Goal: Task Accomplishment & Management: Use online tool/utility

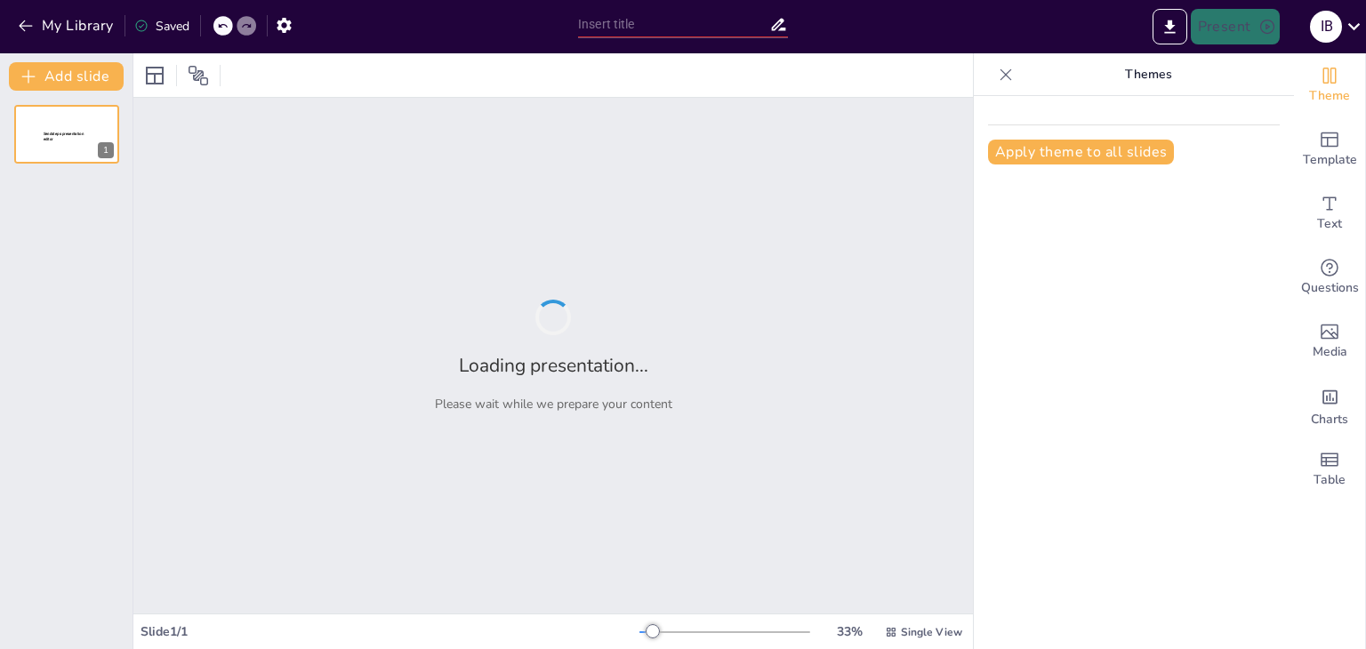
type input "El Supervisor como [PERSON_NAME] Fundamental en la Prevención de Riesgos"
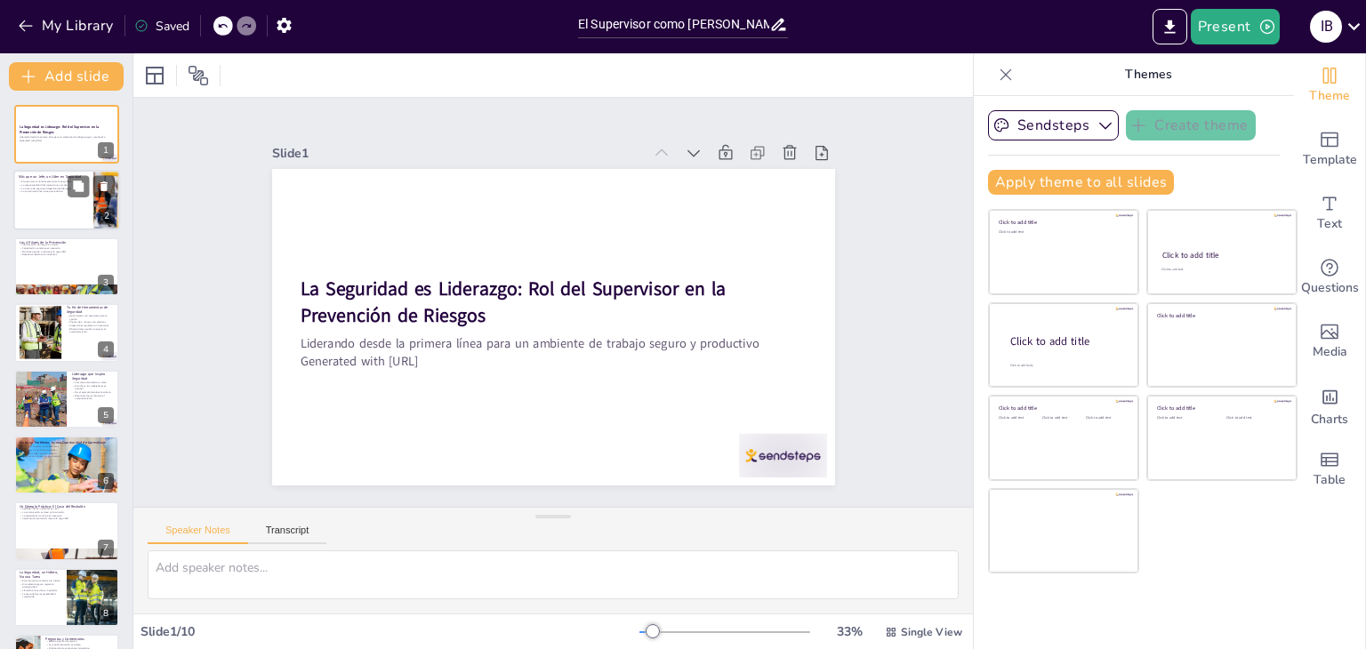
click at [91, 204] on div at bounding box center [66, 201] width 107 height 60
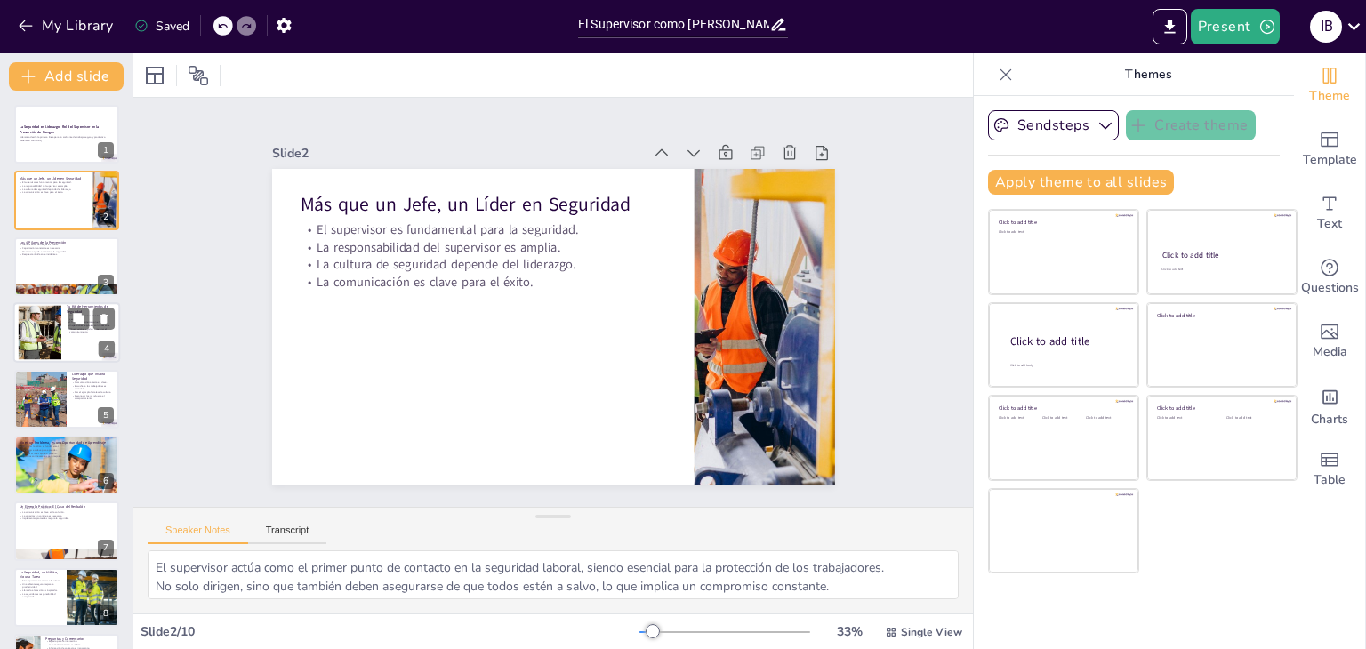
click at [32, 307] on div at bounding box center [39, 333] width 81 height 54
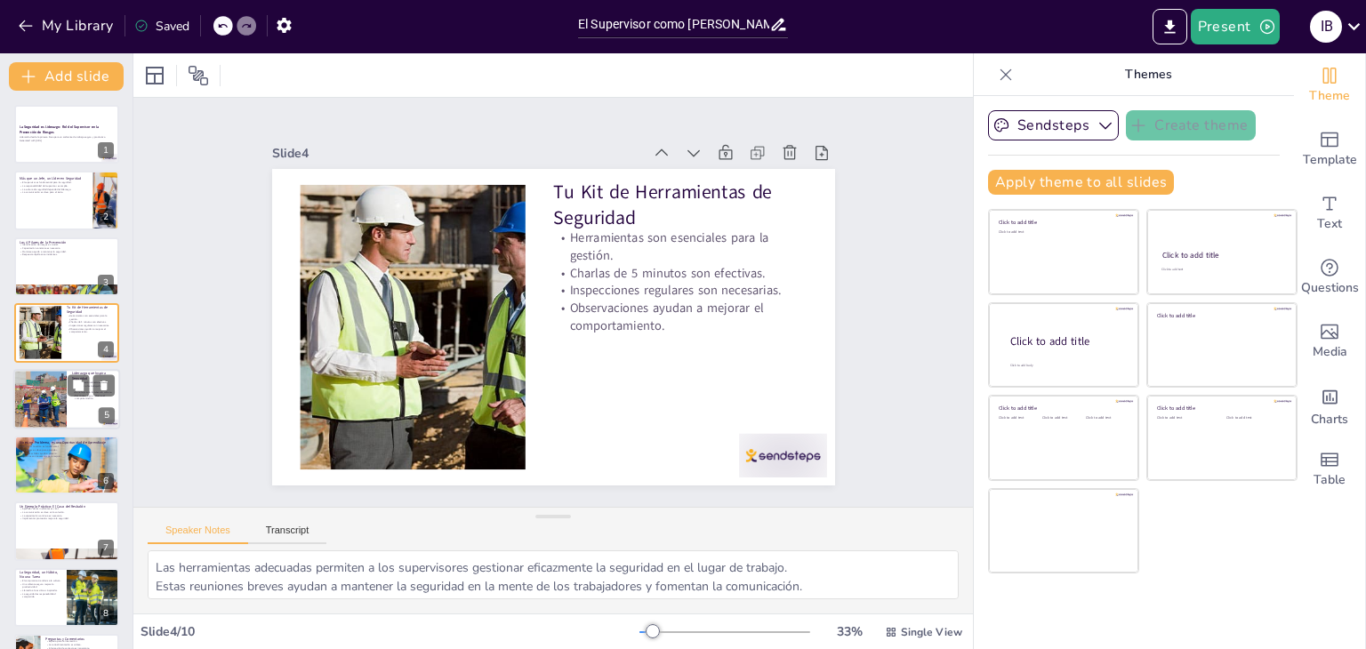
click at [34, 396] on div at bounding box center [40, 399] width 90 height 60
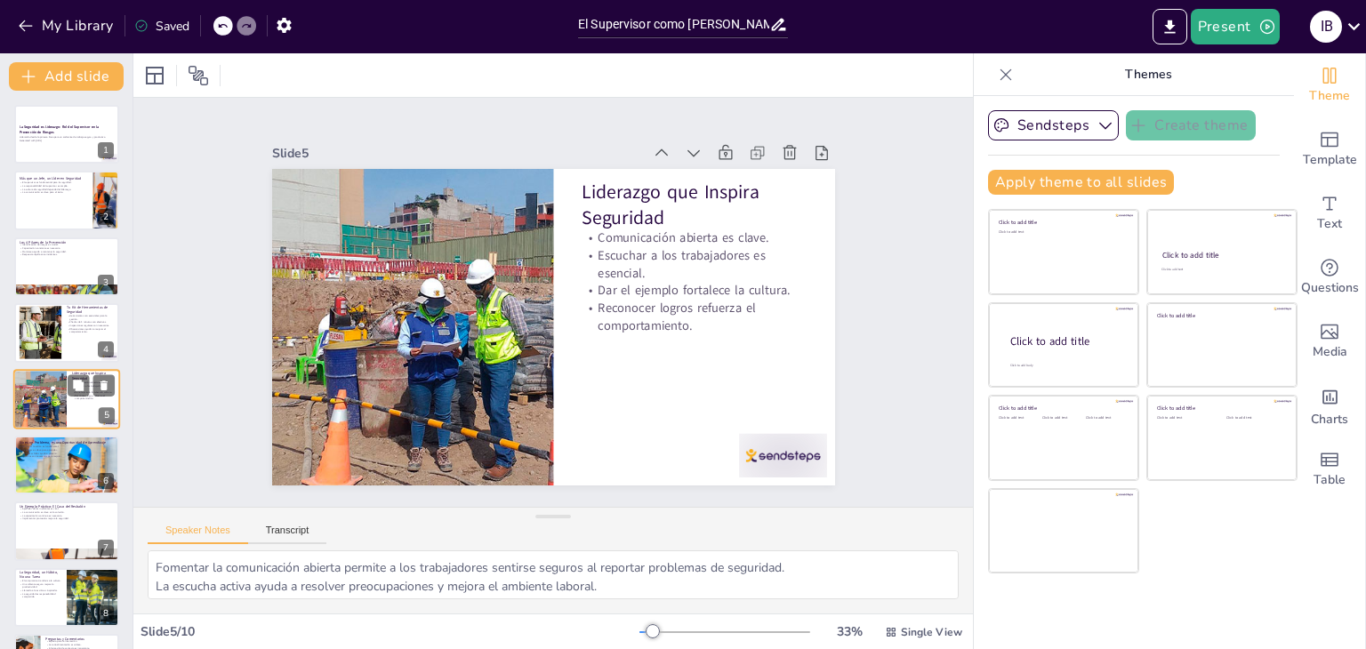
scroll to position [28, 0]
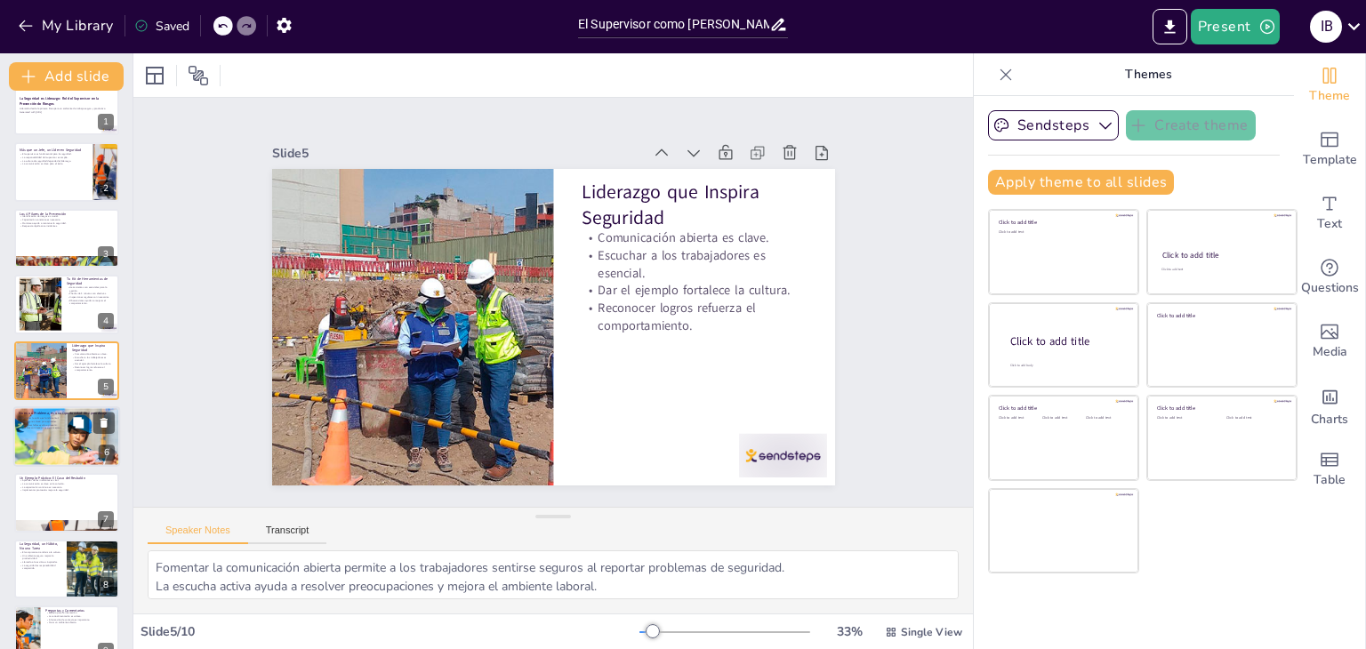
click at [46, 438] on div at bounding box center [66, 436] width 107 height 71
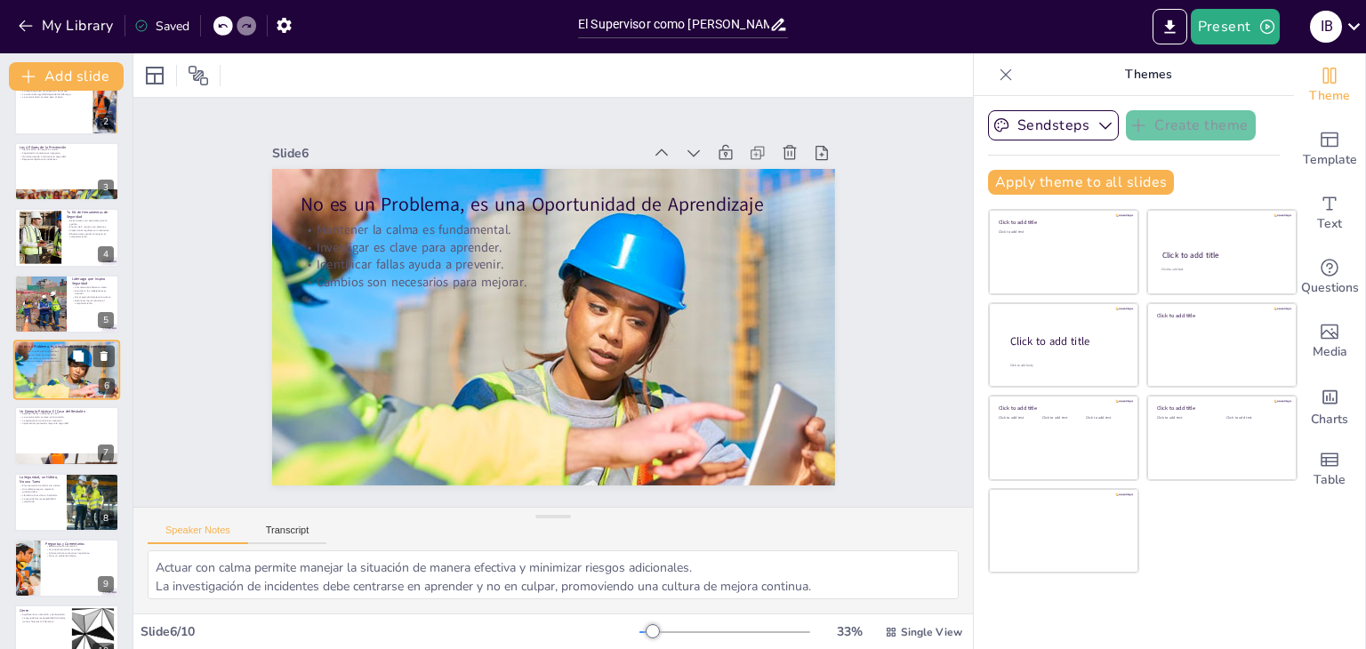
scroll to position [125, 0]
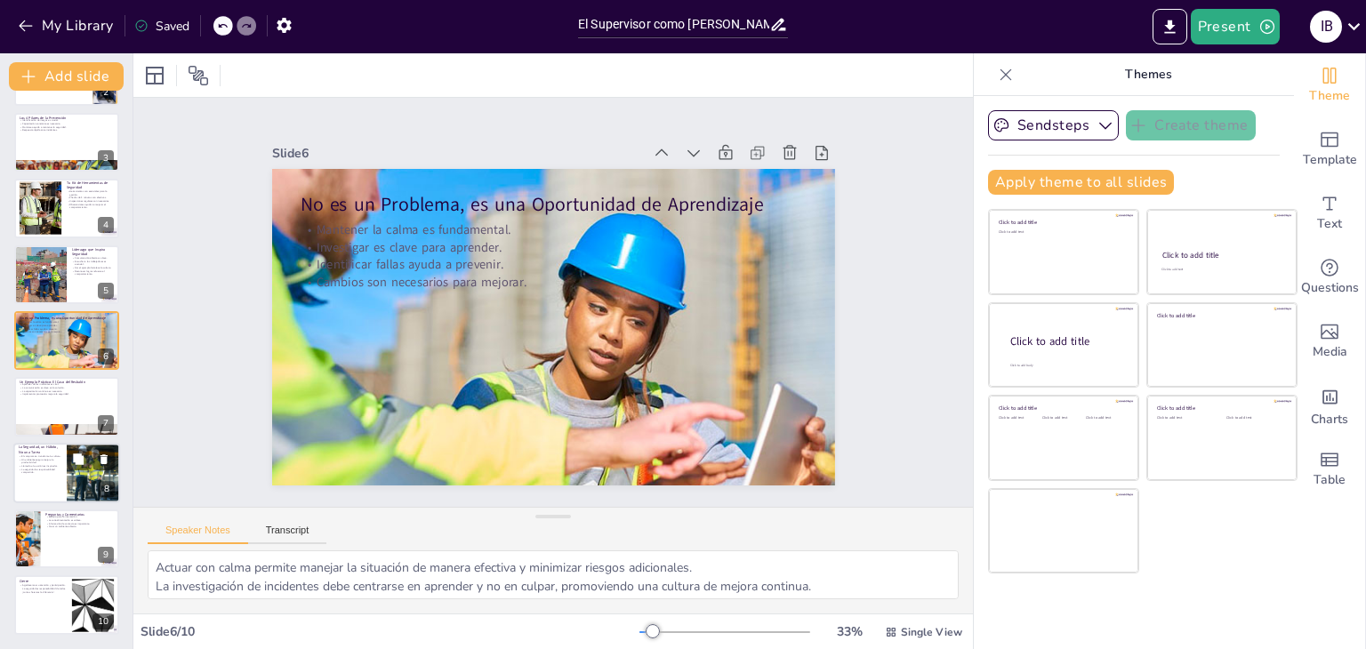
click at [62, 488] on div at bounding box center [66, 473] width 107 height 60
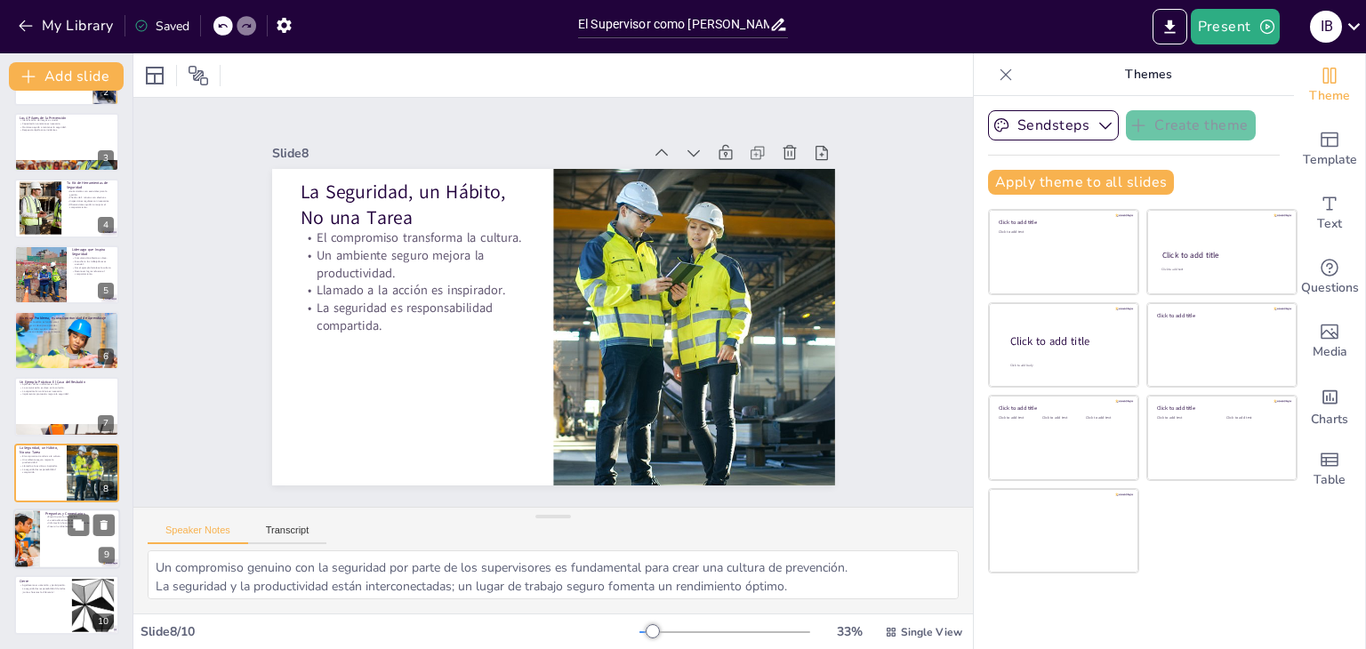
click at [63, 541] on div at bounding box center [66, 539] width 107 height 60
type textarea "Fomentar la interacción permite aclarar dudas y enriquecer el aprendizaje de to…"
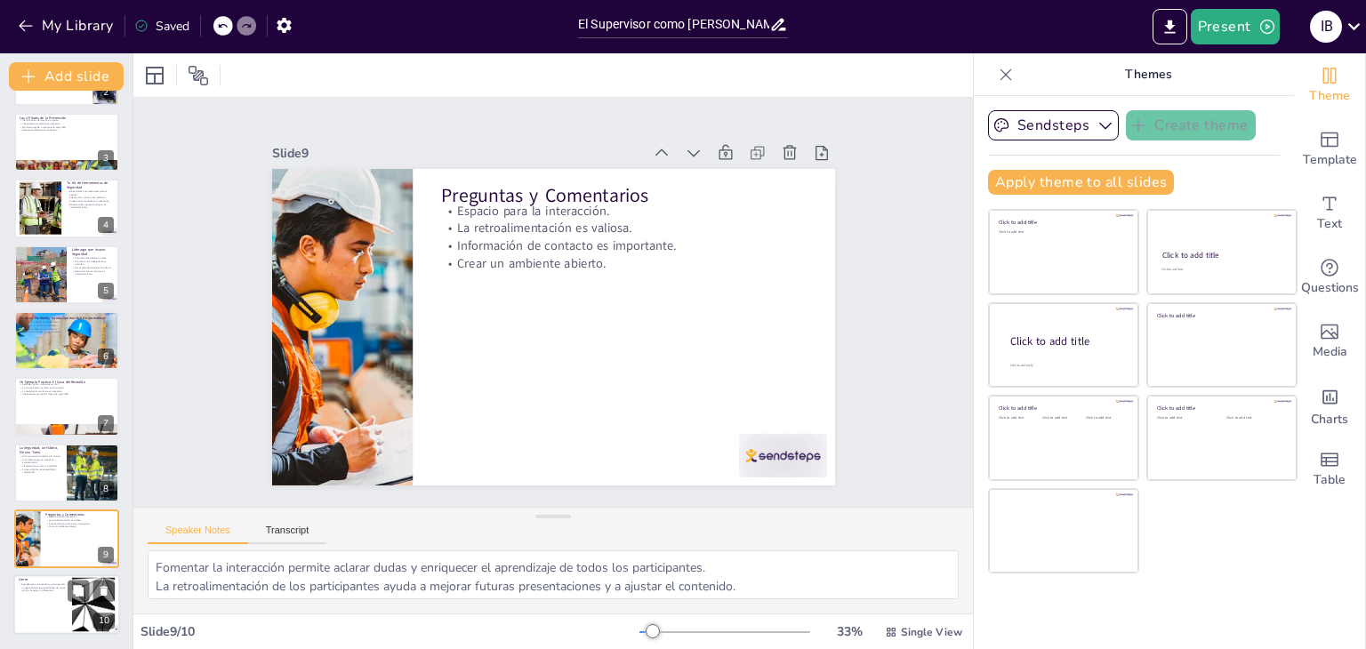
click at [64, 604] on div at bounding box center [66, 605] width 107 height 60
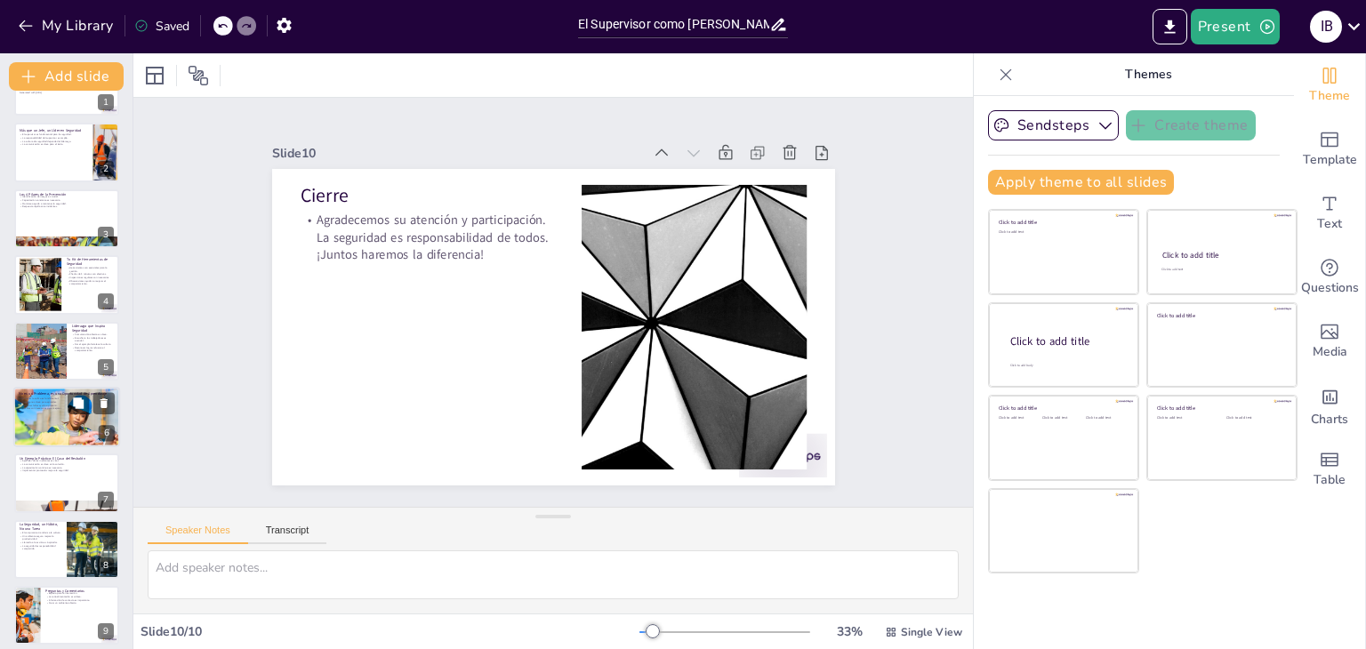
scroll to position [0, 0]
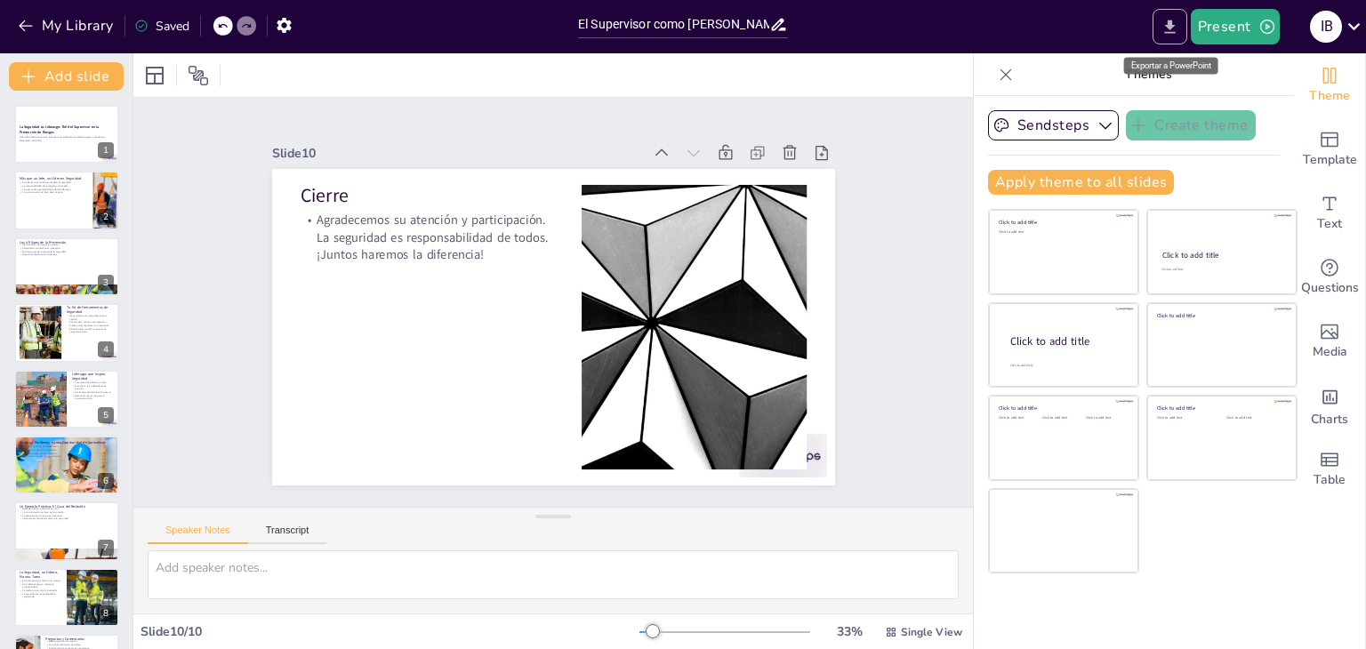
click at [1168, 26] on icon "Export to PowerPoint" at bounding box center [1169, 26] width 11 height 13
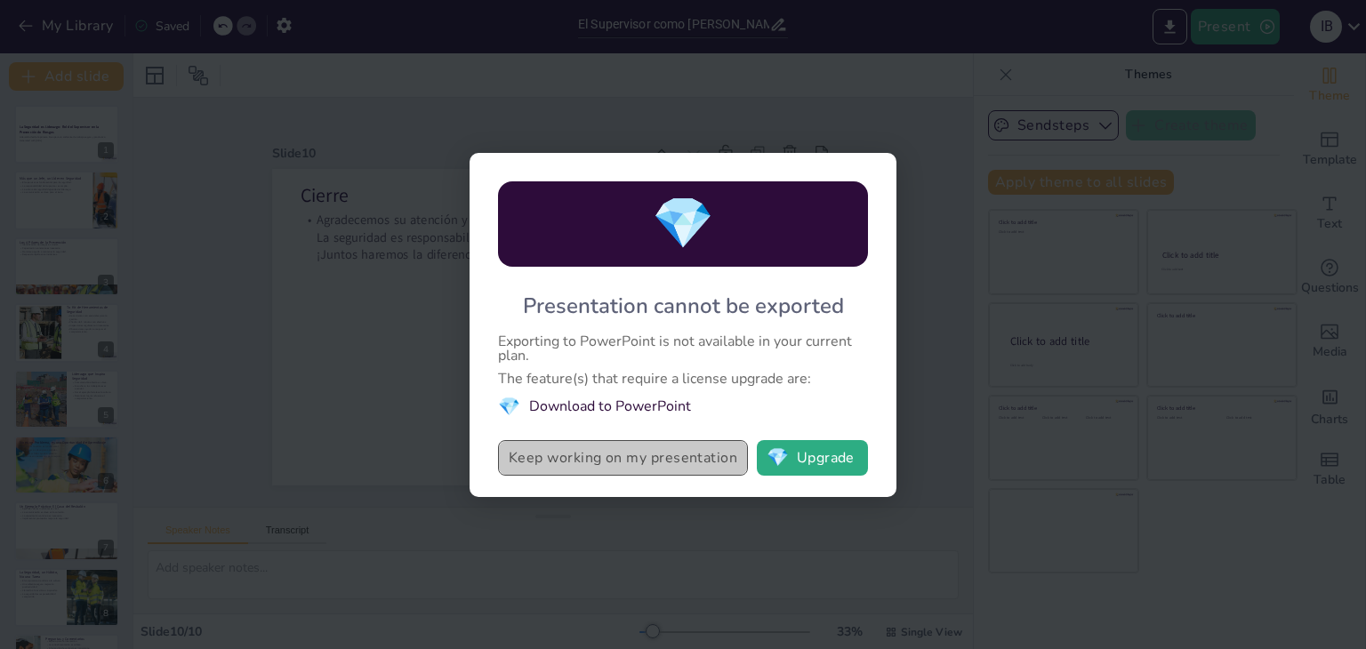
click at [590, 457] on button "Keep working on my presentation" at bounding box center [623, 458] width 250 height 36
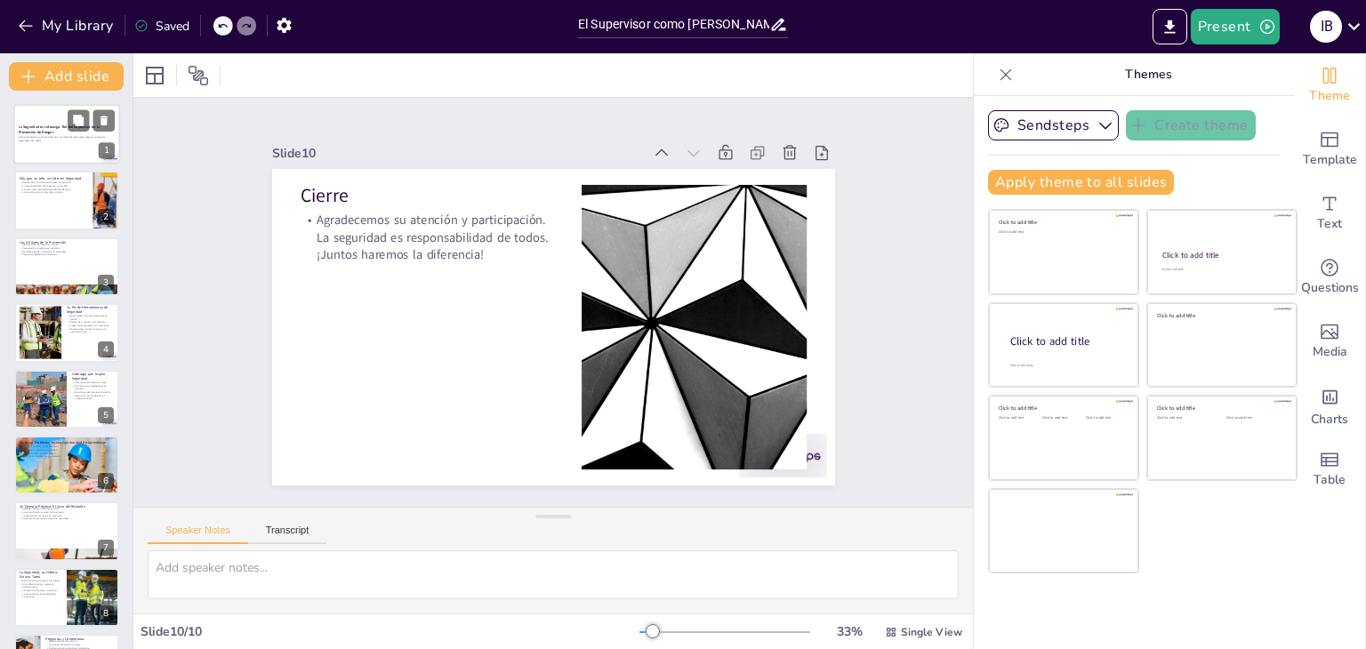
click at [55, 129] on strong "La Seguridad es Liderazgo: Rol del Supervisor en la Prevención de Riesgos" at bounding box center [59, 130] width 81 height 10
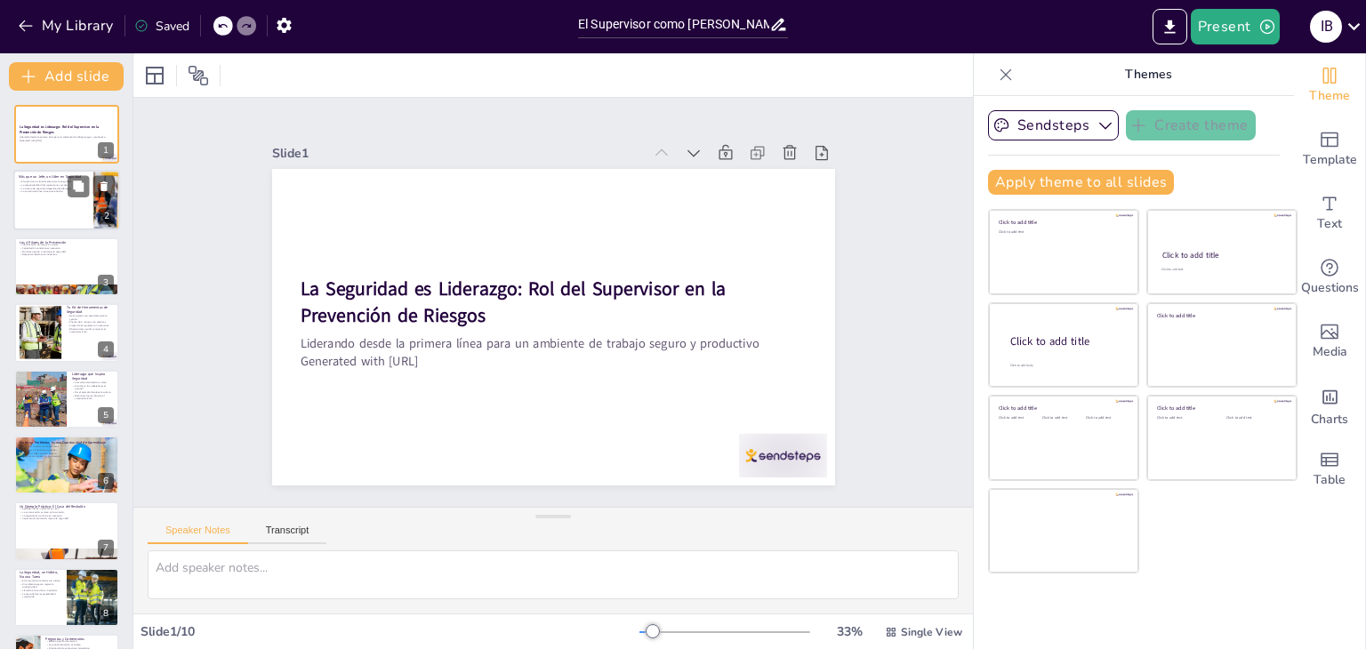
click at [68, 197] on div at bounding box center [91, 186] width 47 height 21
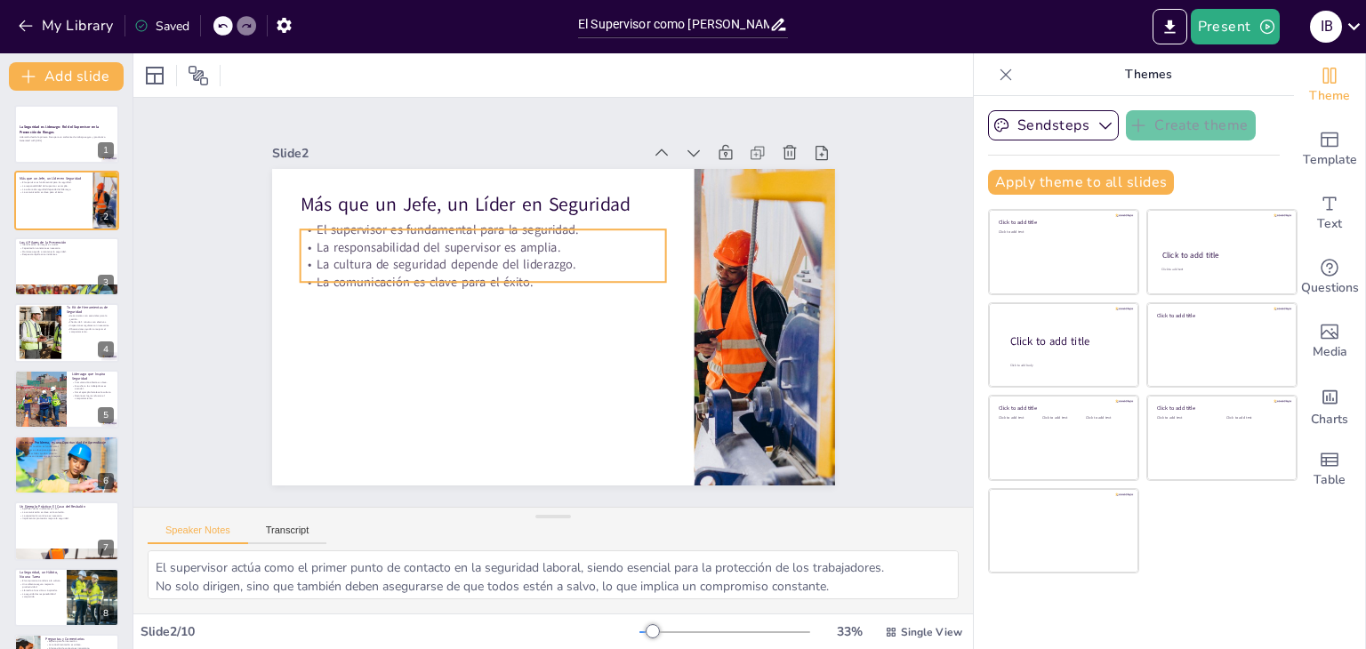
click at [478, 239] on p "La responsabilidad del supervisor es amplia." at bounding box center [640, 315] width 325 height 198
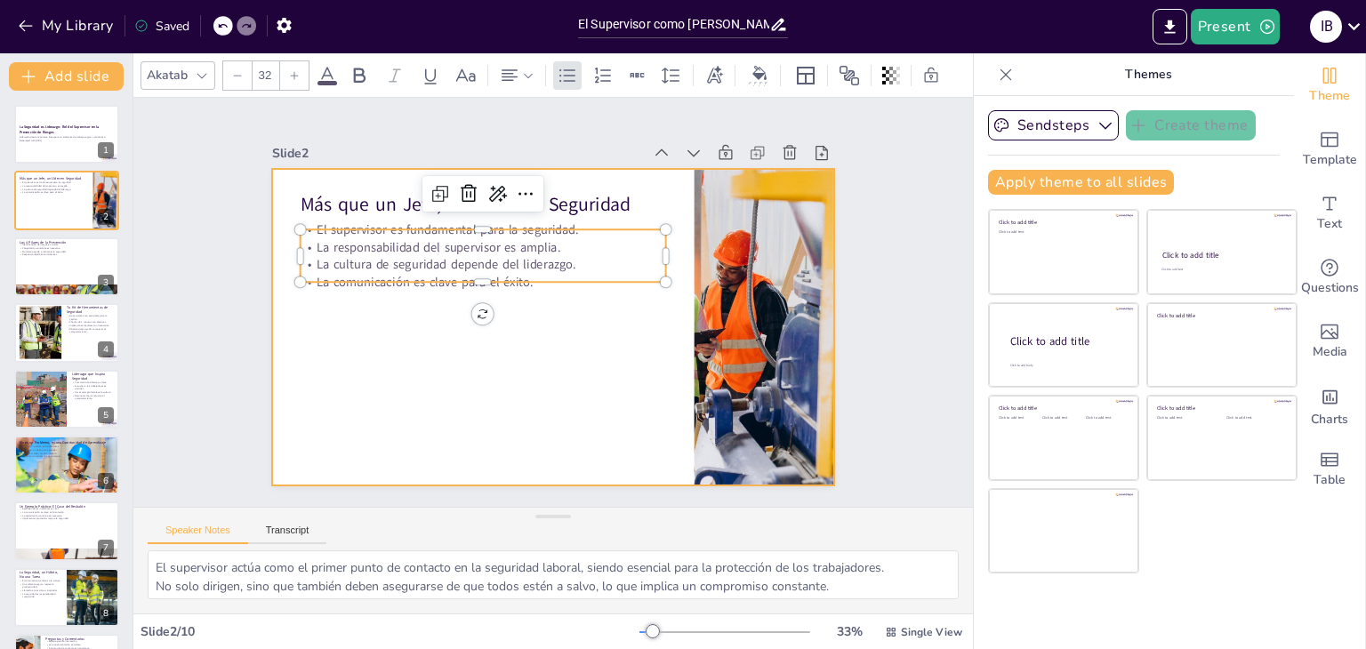
click at [408, 361] on div at bounding box center [573, 287] width 587 height 641
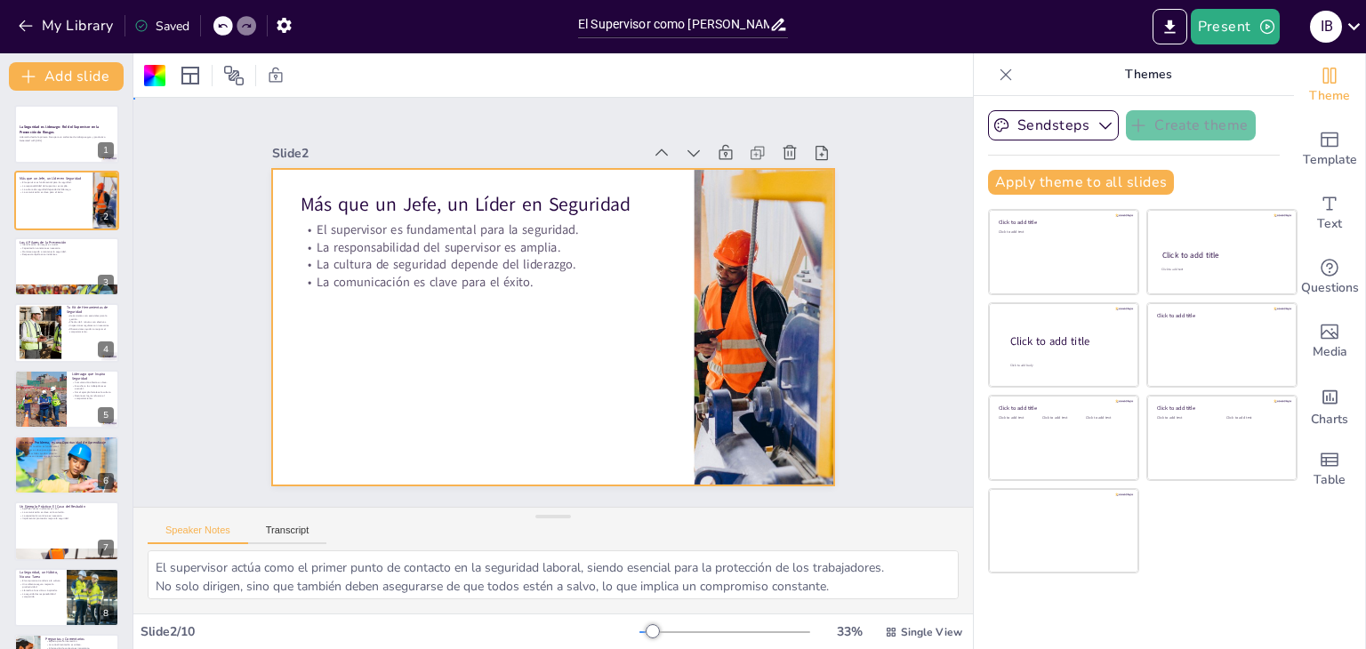
click at [881, 238] on div "Slide 1 La Seguridad es Liderazgo: Rol del Supervisor en la Prevención de Riesg…" at bounding box center [553, 302] width 774 height 932
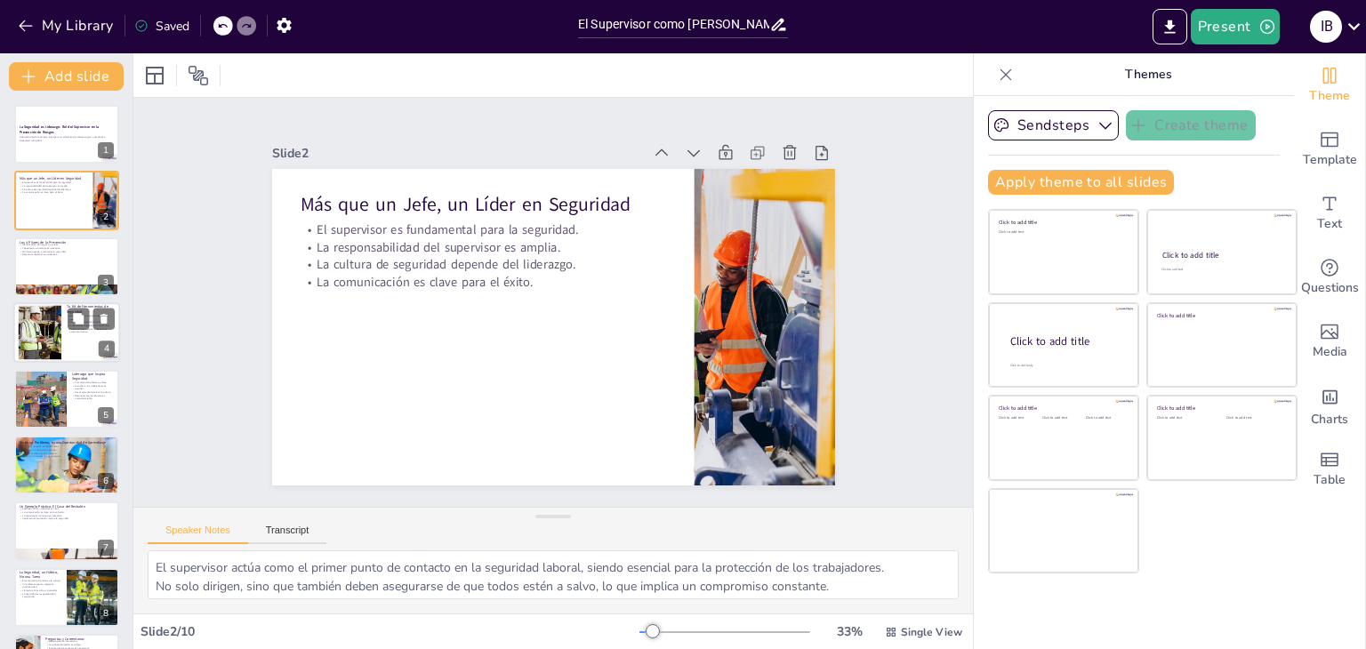
click at [43, 310] on div at bounding box center [39, 333] width 81 height 54
type textarea "Las herramientas adecuadas permiten a los supervisores gestionar eficazmente la…"
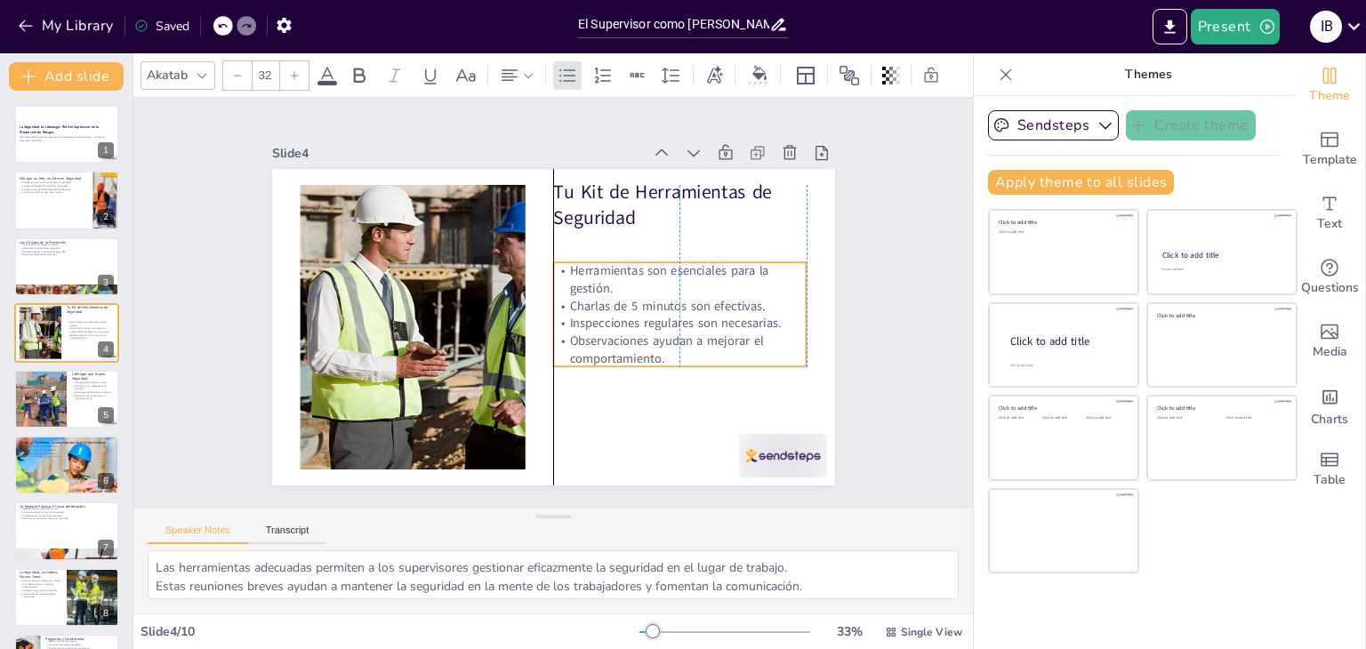
drag, startPoint x: 648, startPoint y: 318, endPoint x: 643, endPoint y: 351, distance: 33.3
click at [643, 351] on p "Observaciones ayudan a mejorar el comportamiento." at bounding box center [616, 423] width 212 height 196
click at [800, 208] on div "Slide 1 La Seguridad es Liderazgo: Rol del Supervisor en la Prevención de Riesg…" at bounding box center [553, 303] width 494 height 878
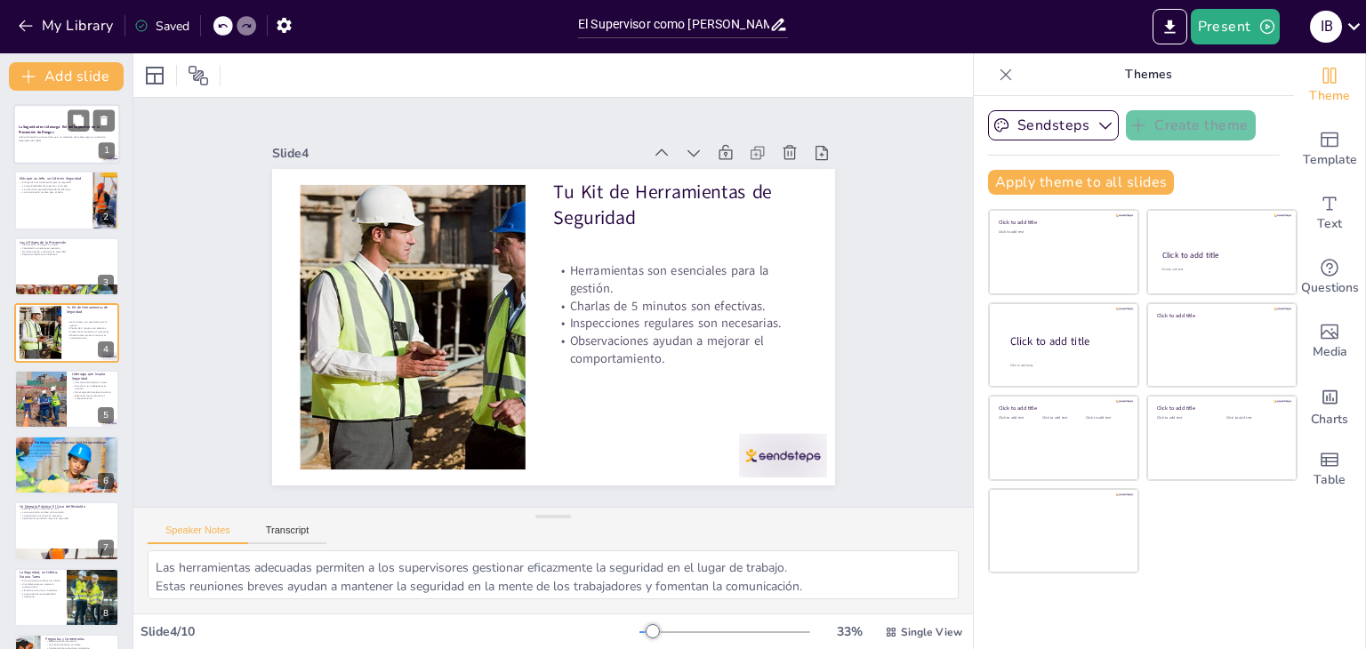
click at [41, 133] on strong "La Seguridad es Liderazgo: Rol del Supervisor en la Prevención de Riesgos" at bounding box center [59, 130] width 81 height 10
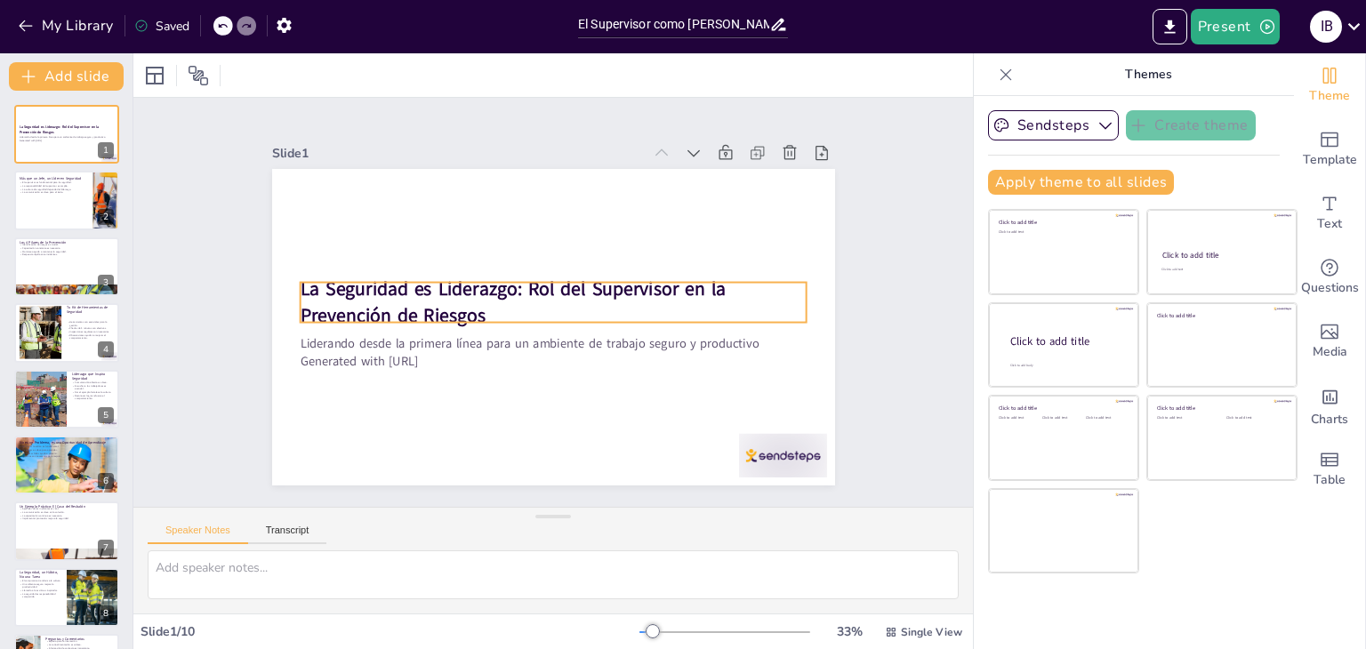
click at [500, 282] on strong "La Seguridad es Liderazgo: Rol del Supervisor en la Prevención de Riesgos" at bounding box center [578, 263] width 156 height 421
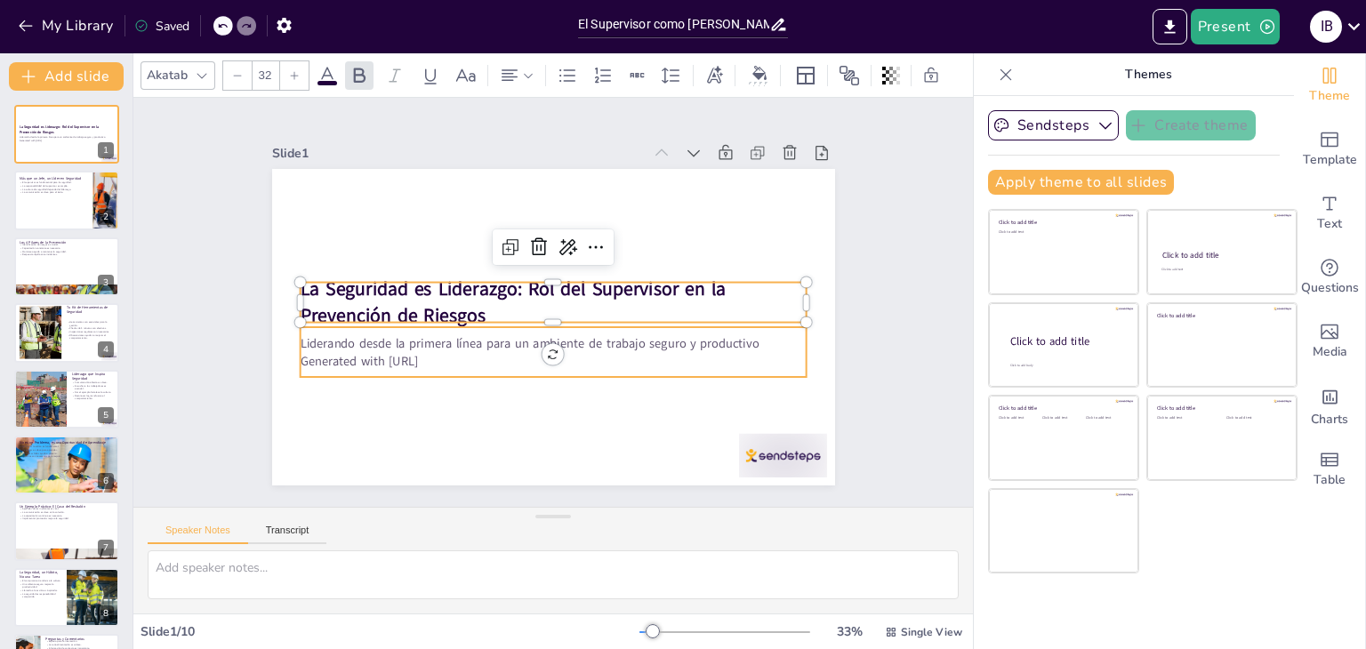
click at [413, 358] on p "Generated with [URL]" at bounding box center [505, 336] width 312 height 420
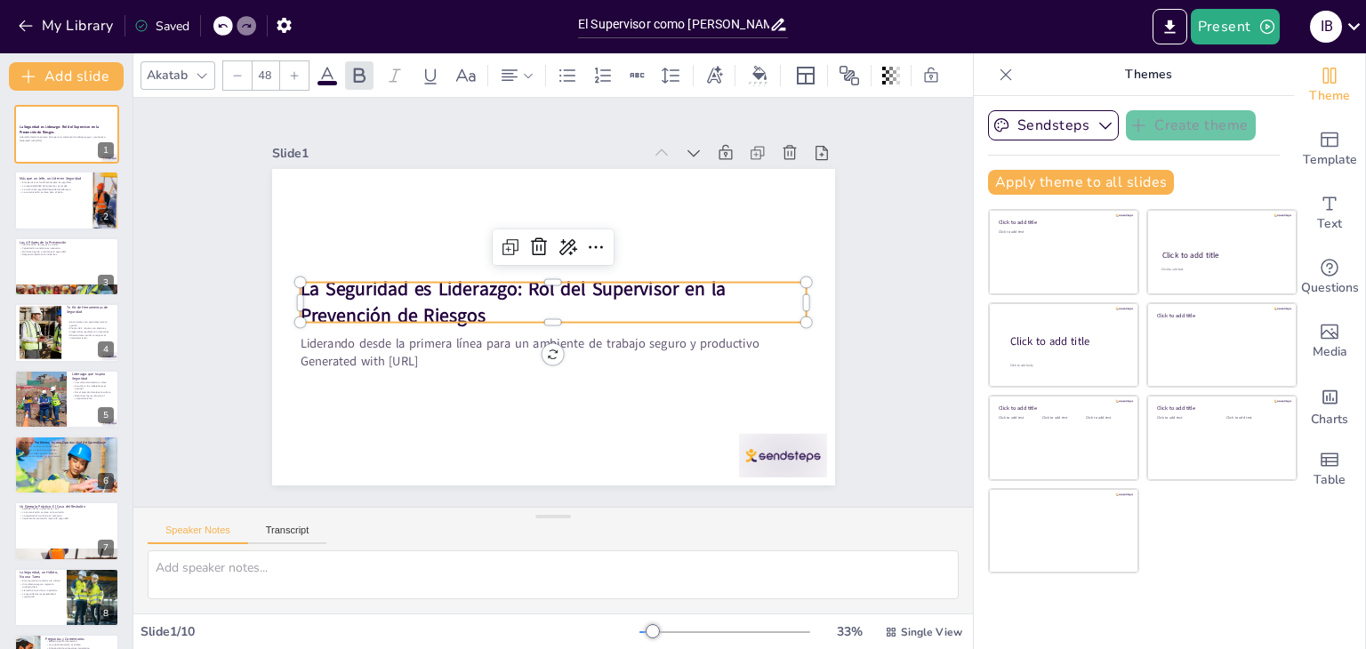
click at [460, 303] on strong "La Seguridad es Liderazgo: Rol del Supervisor en la Prevención de Riesgos" at bounding box center [570, 344] width 221 height 399
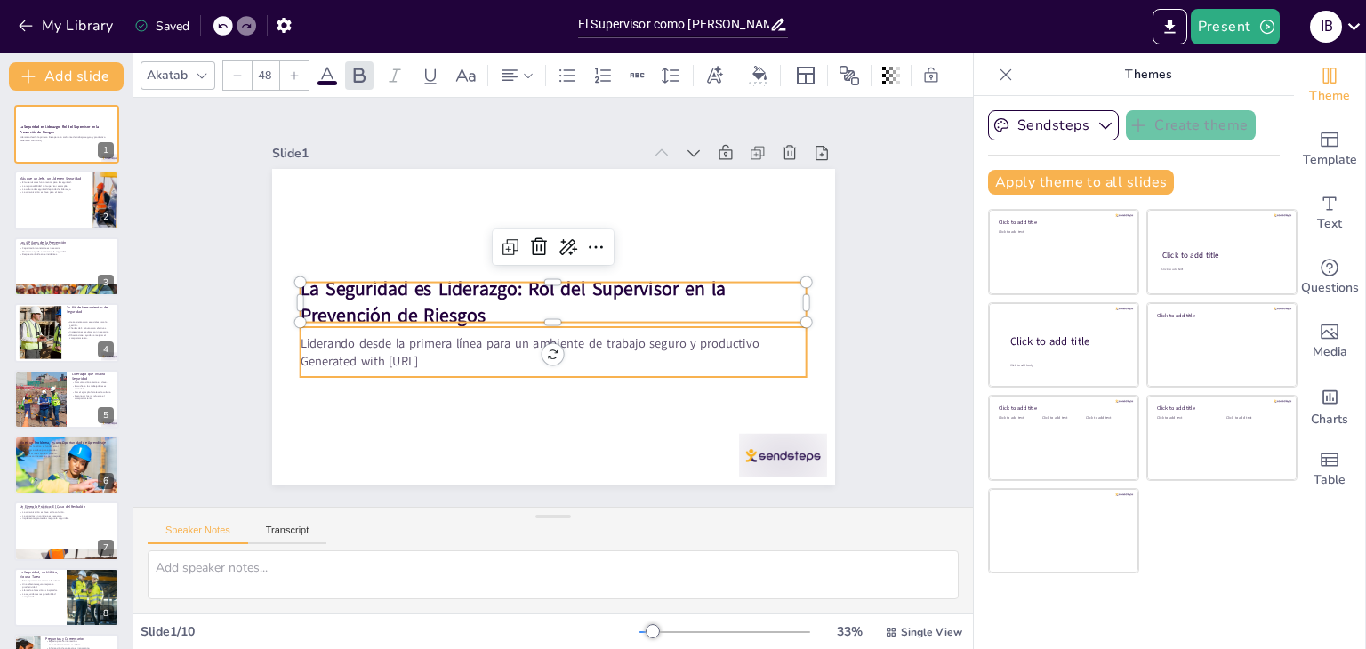
type input "--"
click at [373, 360] on p "Generated with [URL]" at bounding box center [535, 357] width 487 height 173
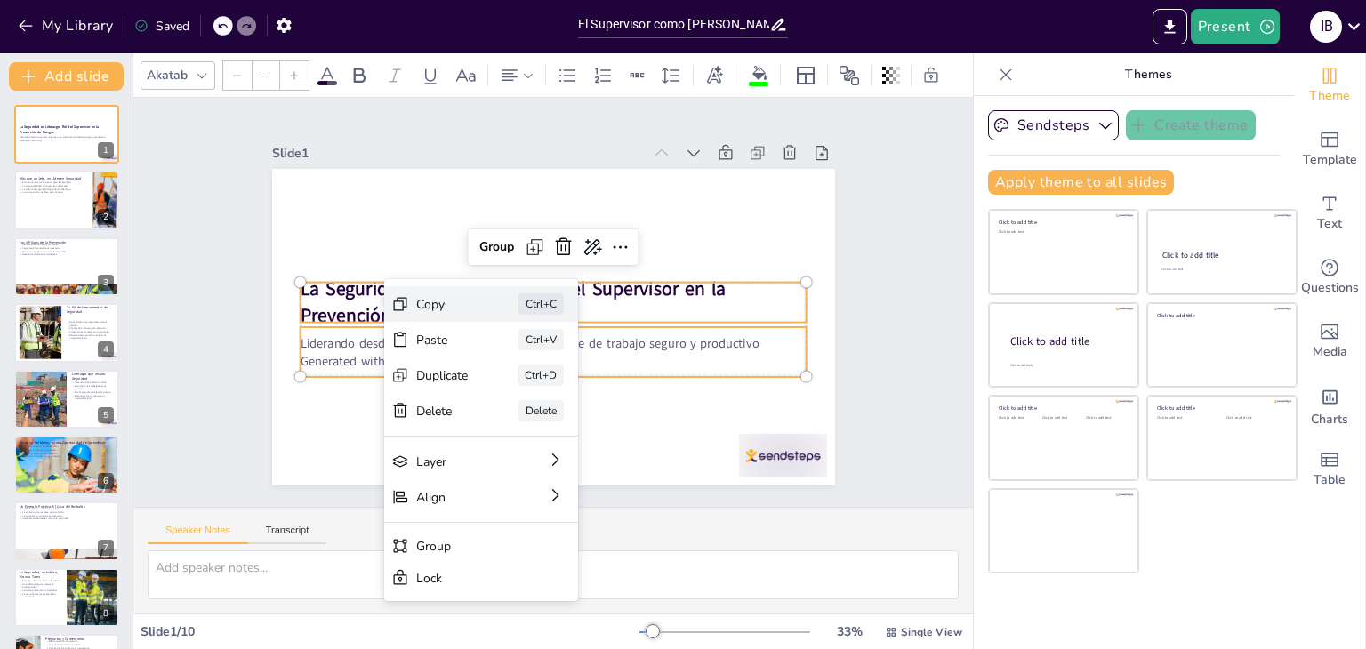
click at [478, 368] on div "Copy" at bounding box center [503, 392] width 51 height 48
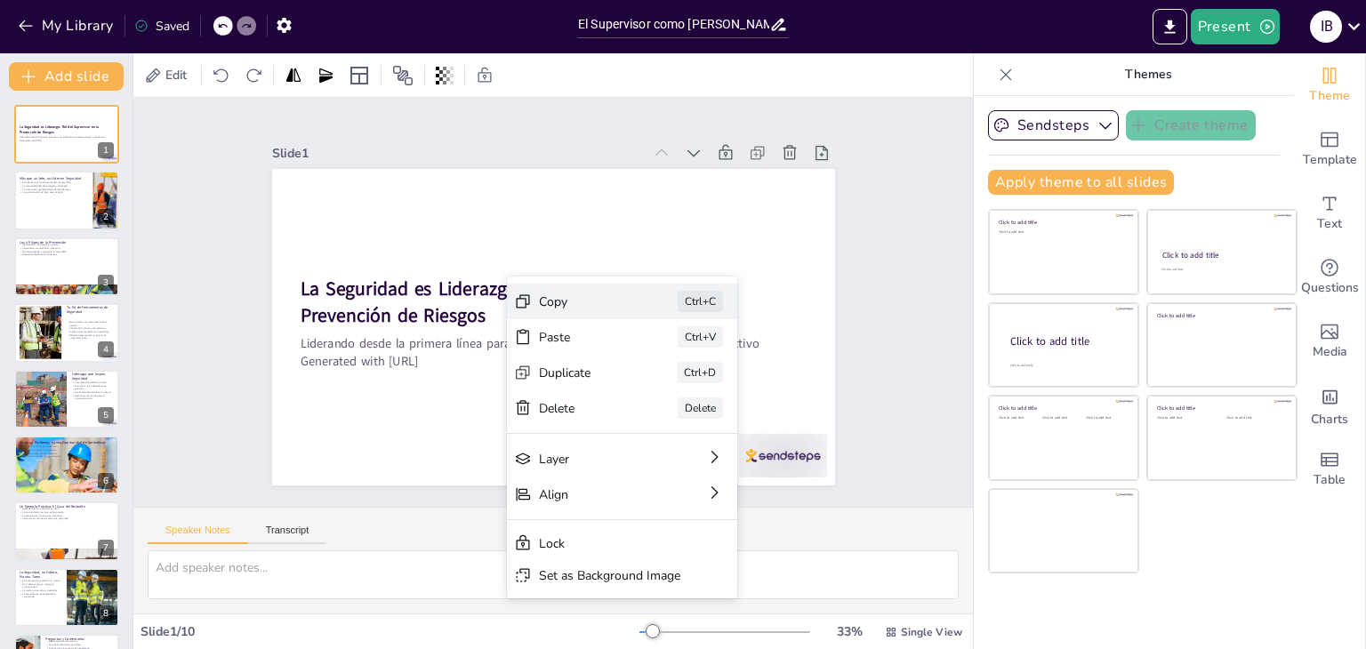
click at [701, 301] on div "Copy" at bounding box center [739, 265] width 77 height 72
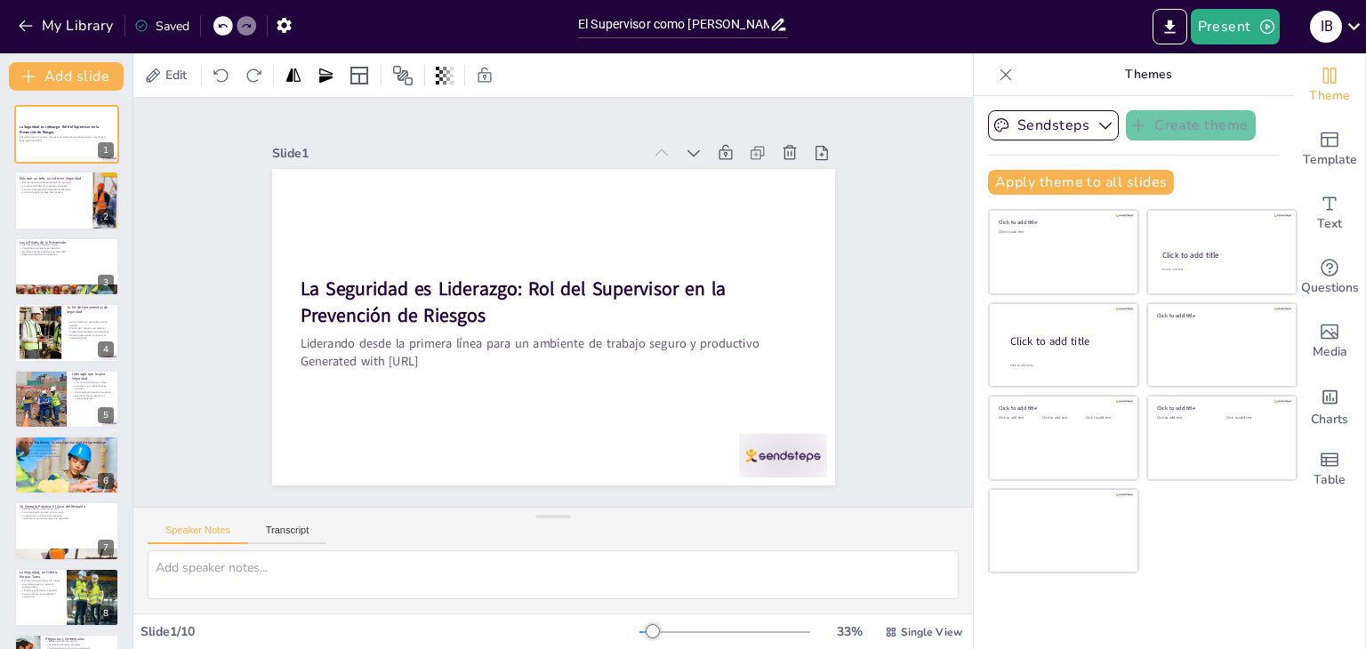
click at [770, 268] on div "Slide 1 La Seguridad es Liderazgo: Rol del Supervisor en la Prevención de Riesg…" at bounding box center [553, 302] width 434 height 697
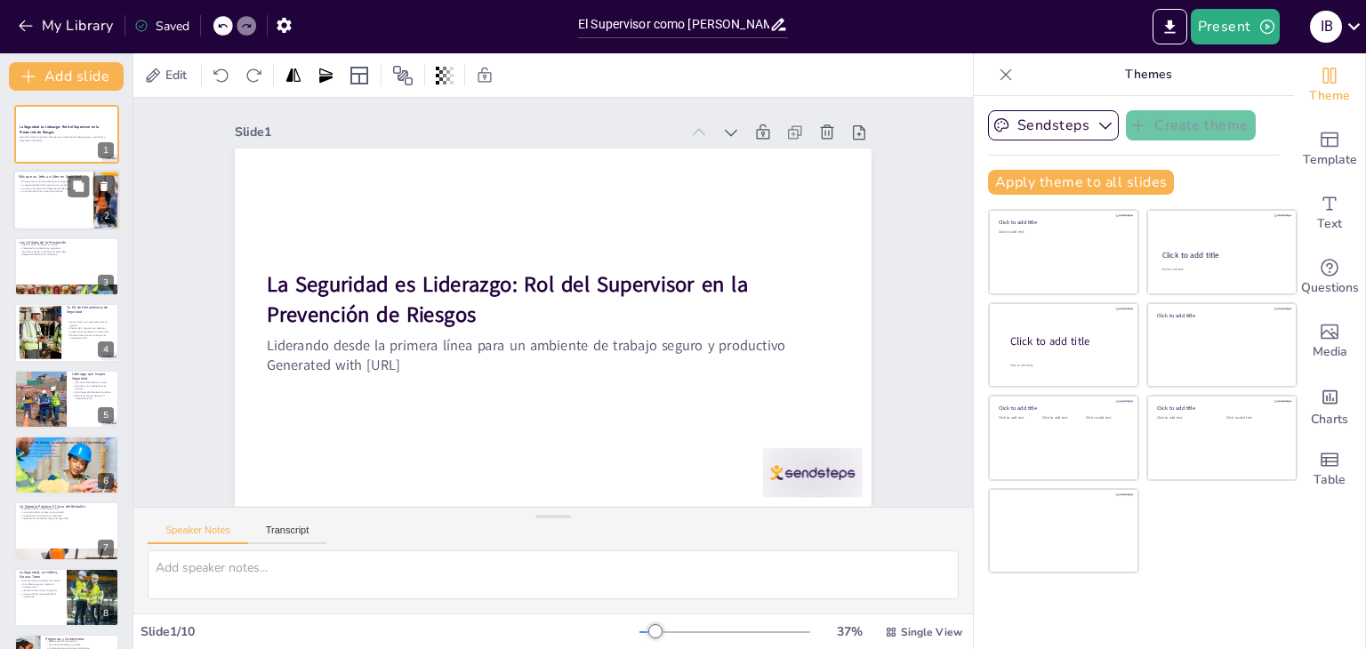
click at [39, 190] on p "La comunicación es clave para el éxito." at bounding box center [53, 192] width 69 height 4
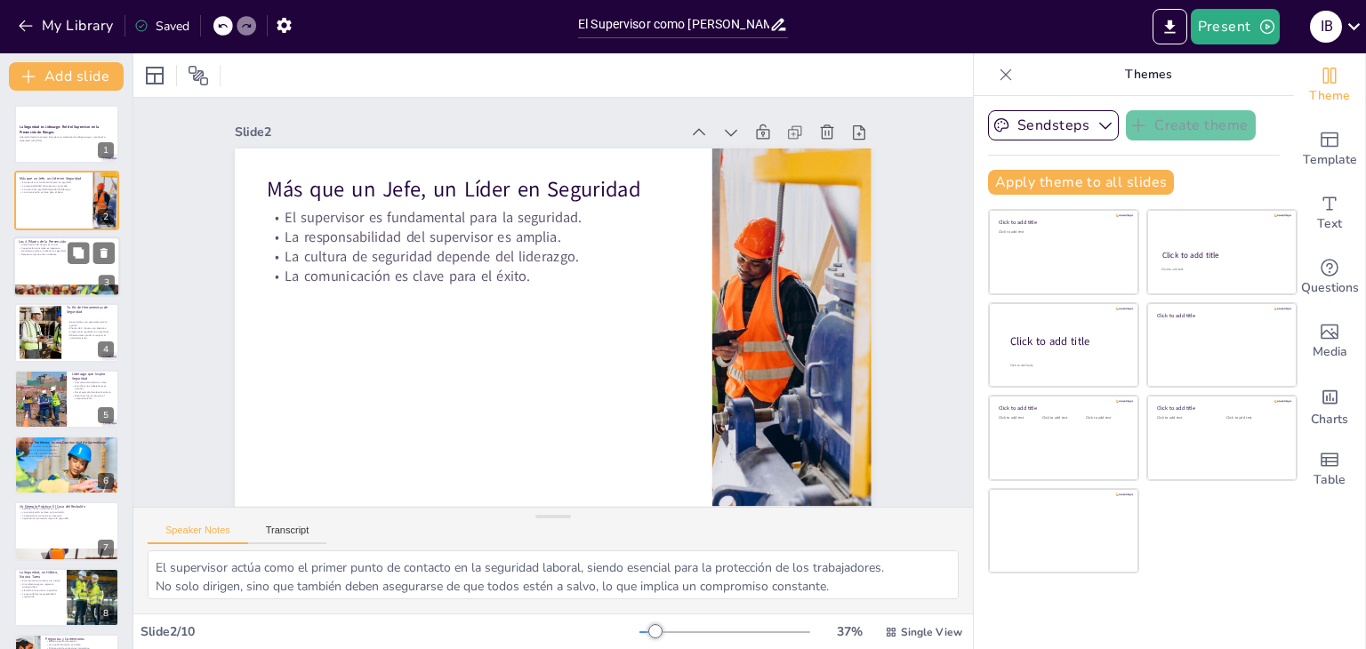
click at [42, 264] on div at bounding box center [66, 267] width 107 height 60
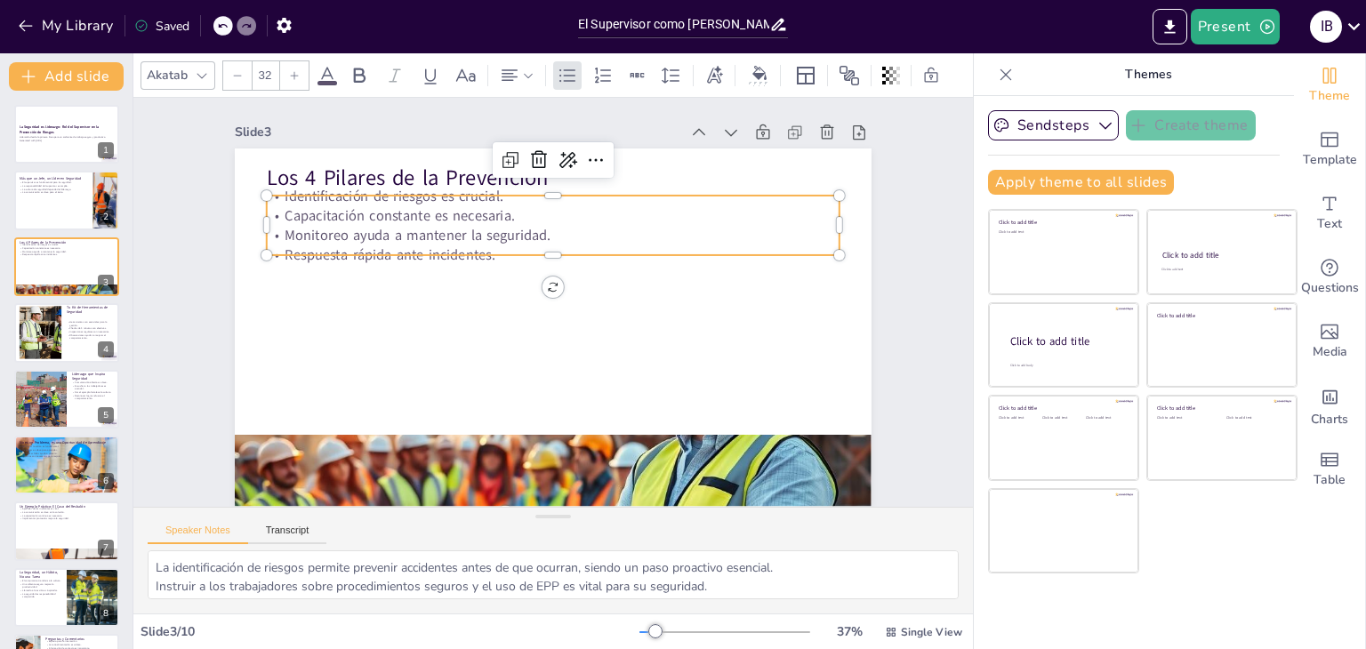
click at [460, 237] on p "Monitoreo ayuda a mantener la seguridad." at bounding box center [612, 269] width 304 height 506
click at [490, 213] on p "Capacitación constante es necesaria." at bounding box center [623, 250] width 353 height 475
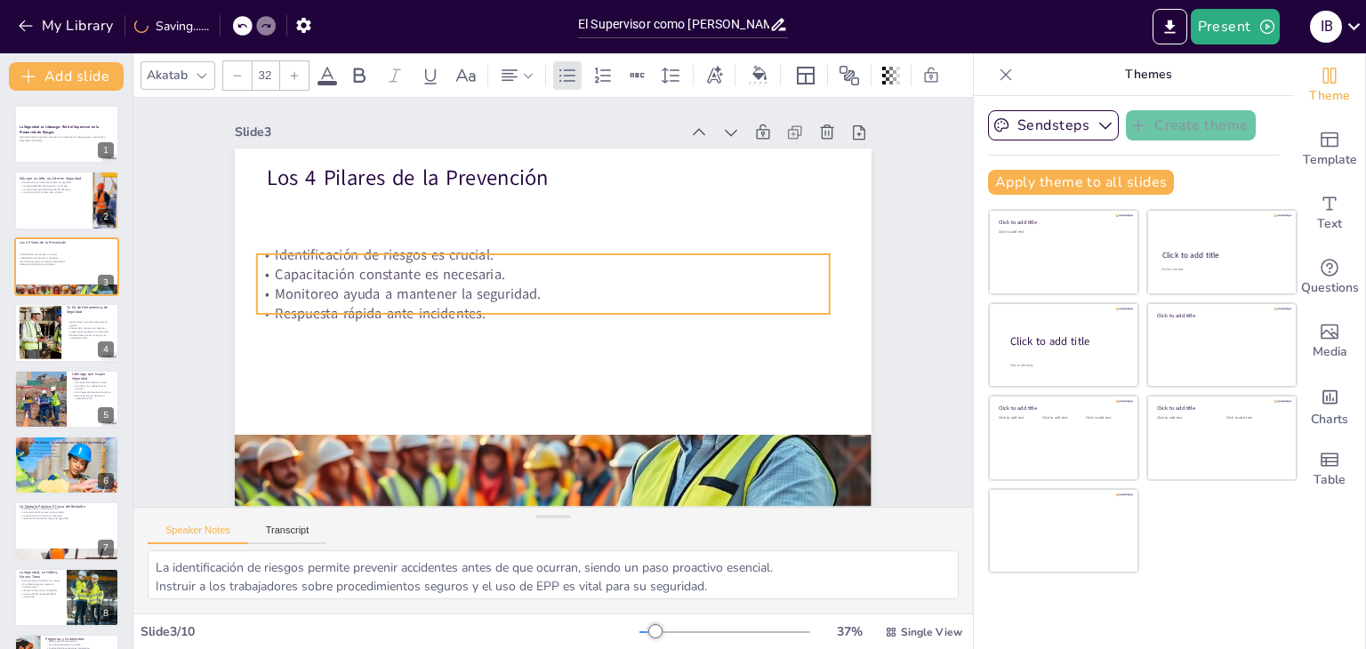
drag, startPoint x: 505, startPoint y: 207, endPoint x: 495, endPoint y: 271, distance: 64.8
click at [495, 271] on p "Capacitación constante es necesaria." at bounding box center [527, 318] width 139 height 565
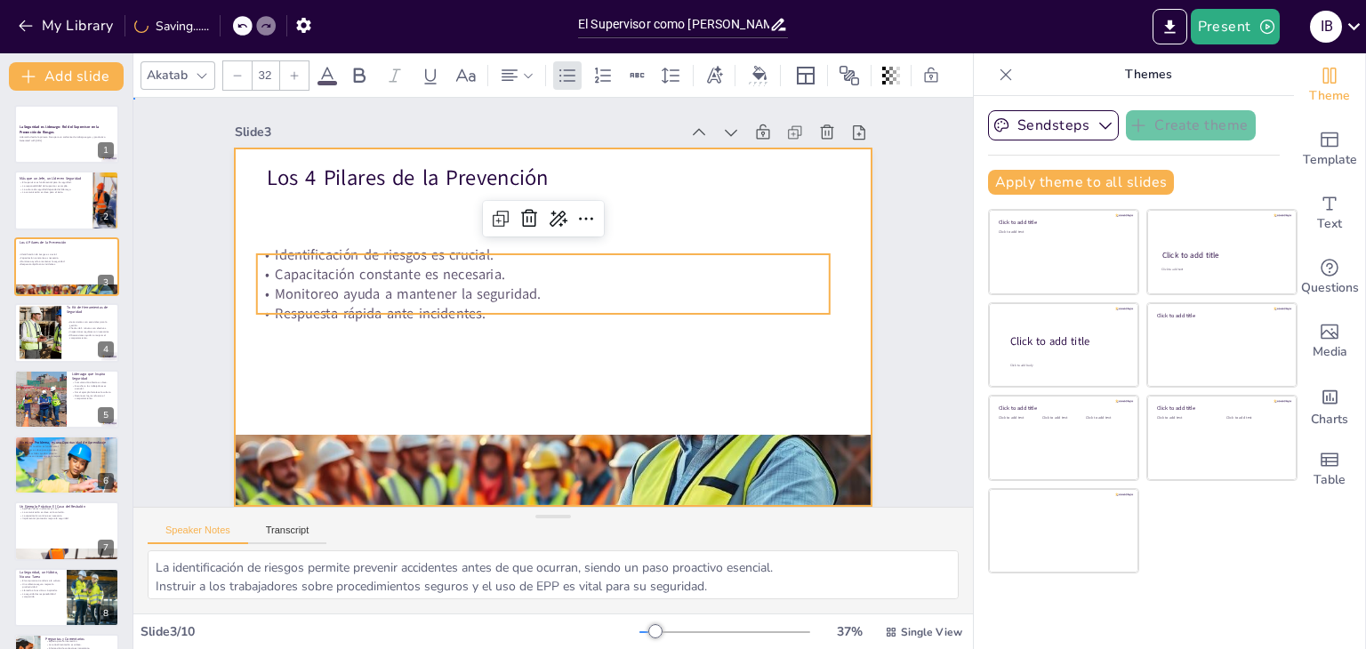
click at [335, 353] on div at bounding box center [539, 321] width 726 height 663
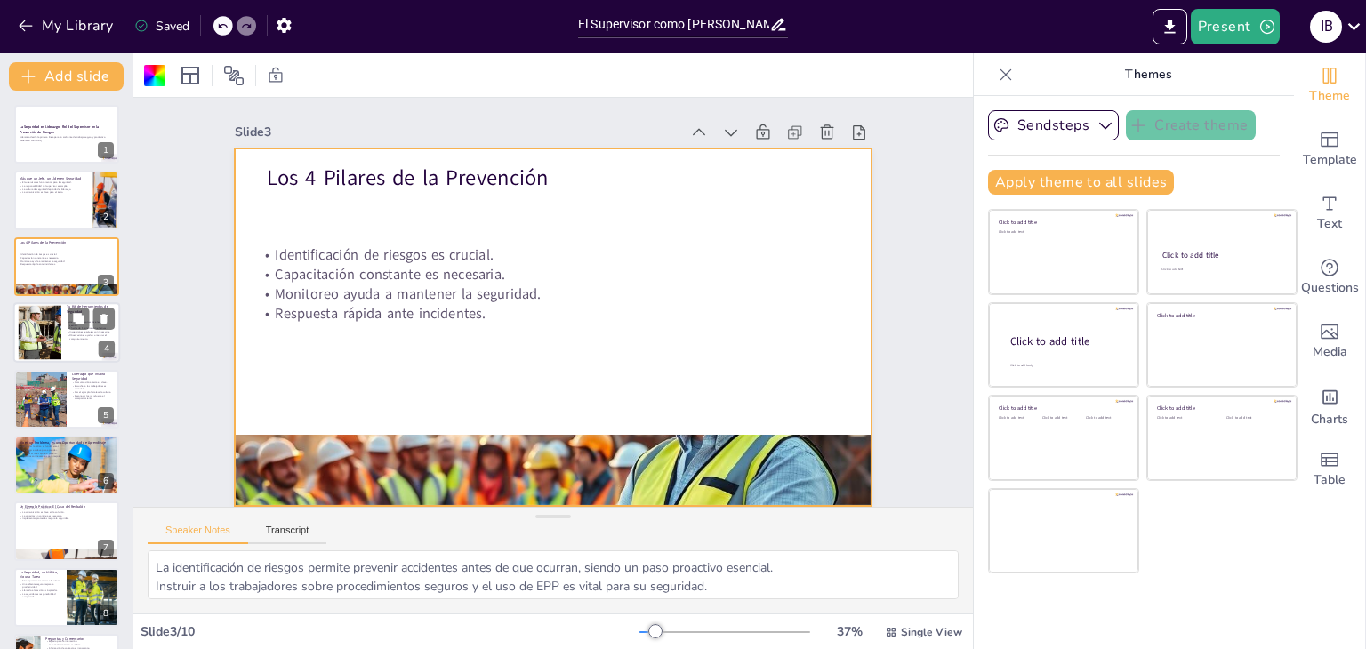
click at [66, 336] on div at bounding box center [66, 332] width 107 height 60
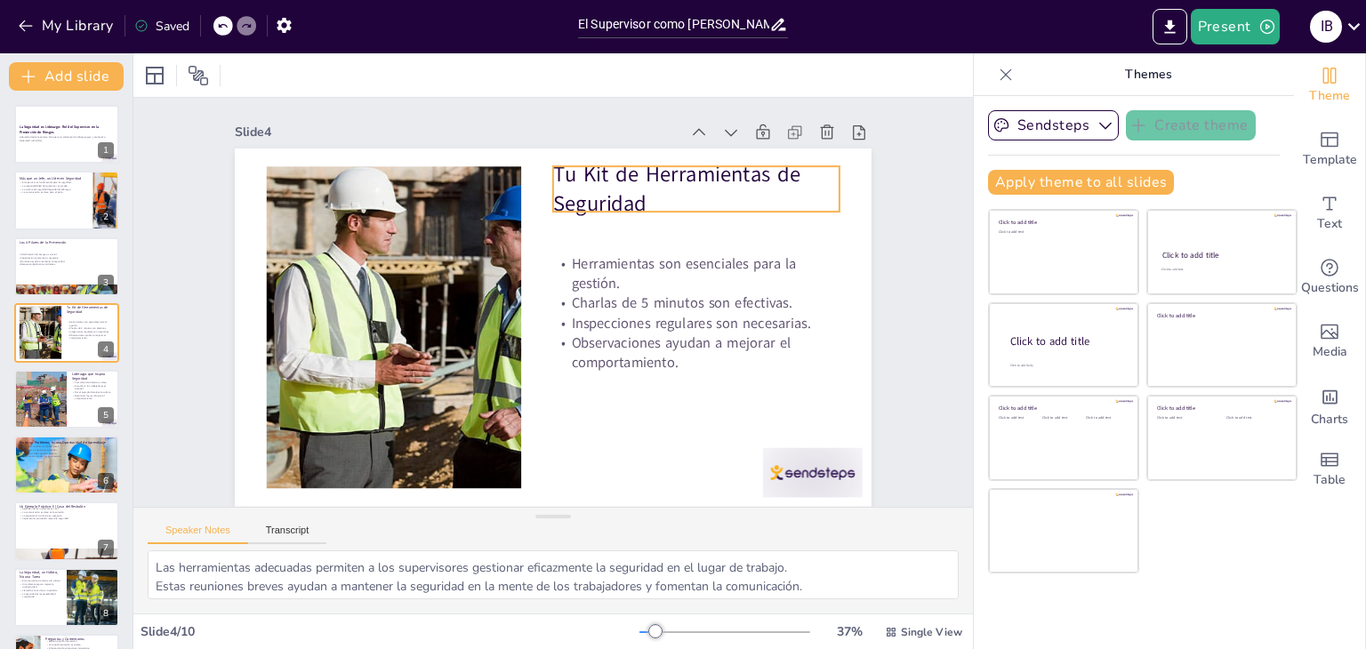
drag, startPoint x: 597, startPoint y: 193, endPoint x: 566, endPoint y: 187, distance: 31.7
click at [587, 379] on p "Tu Kit de Herramientas de Seguridad" at bounding box center [467, 464] width 285 height 171
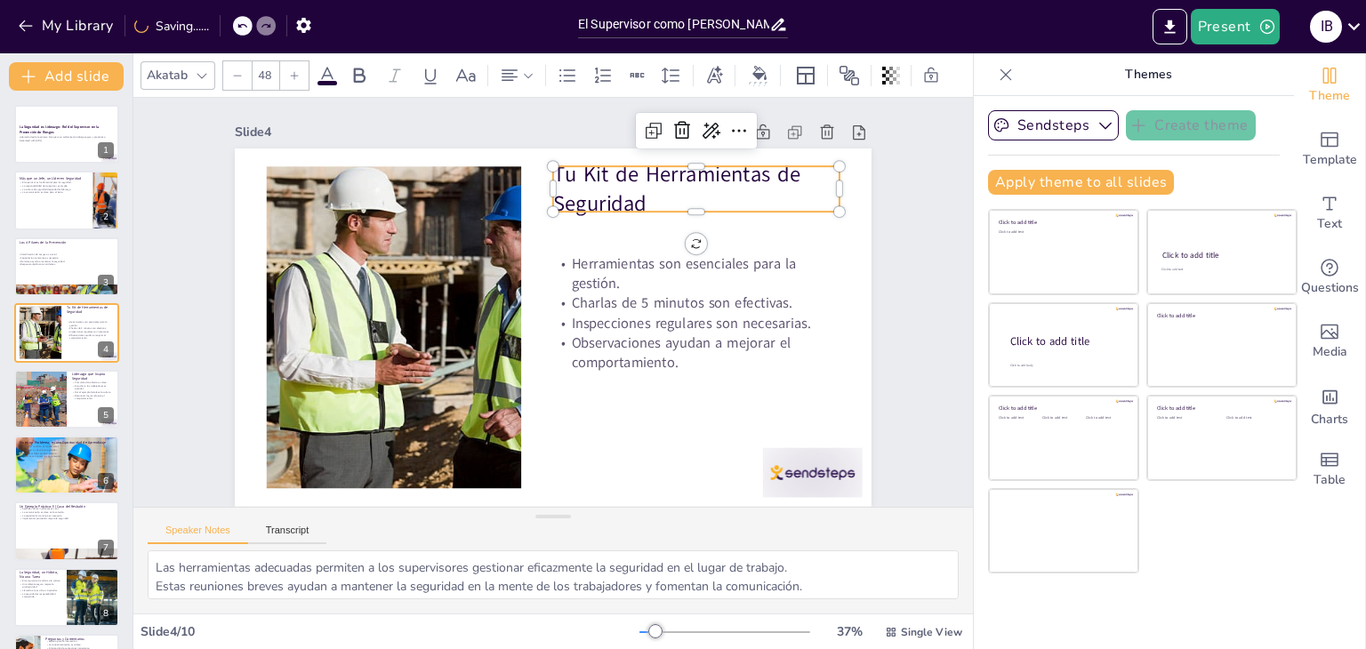
click at [635, 272] on p "Tu Kit de Herramientas de Seguridad" at bounding box center [693, 418] width 117 height 293
drag, startPoint x: 588, startPoint y: 165, endPoint x: 594, endPoint y: 181, distance: 17.2
click at [473, 181] on p "Tu Kit de Herramientas de Seguridad" at bounding box center [400, 201] width 145 height 291
click at [630, 293] on div at bounding box center [652, 436] width 44 height 286
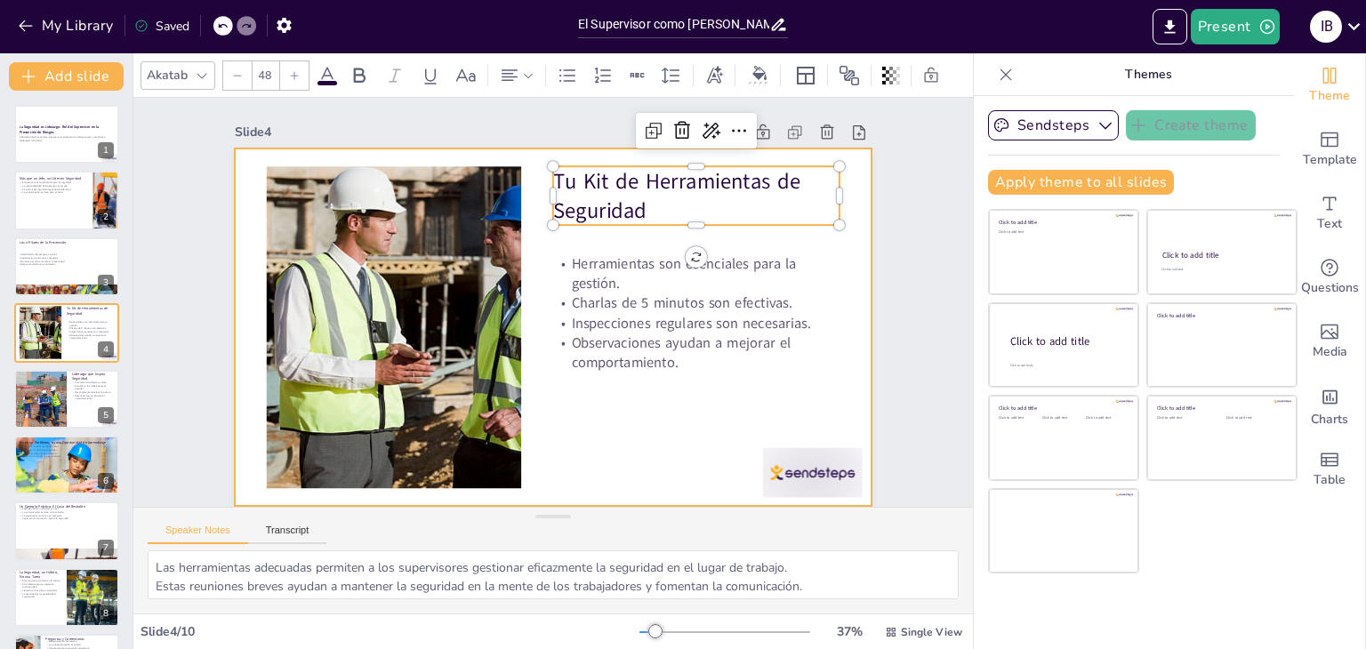
click at [711, 436] on div at bounding box center [528, 305] width 422 height 671
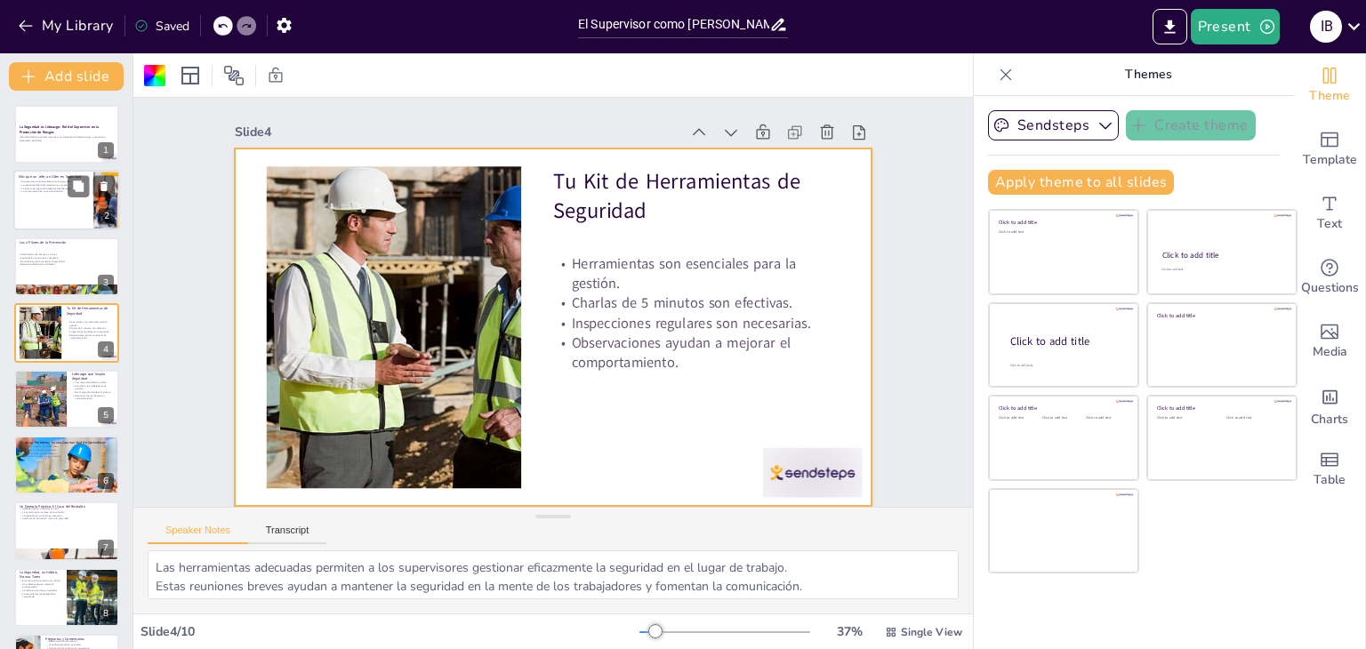
click at [57, 215] on div at bounding box center [66, 201] width 107 height 60
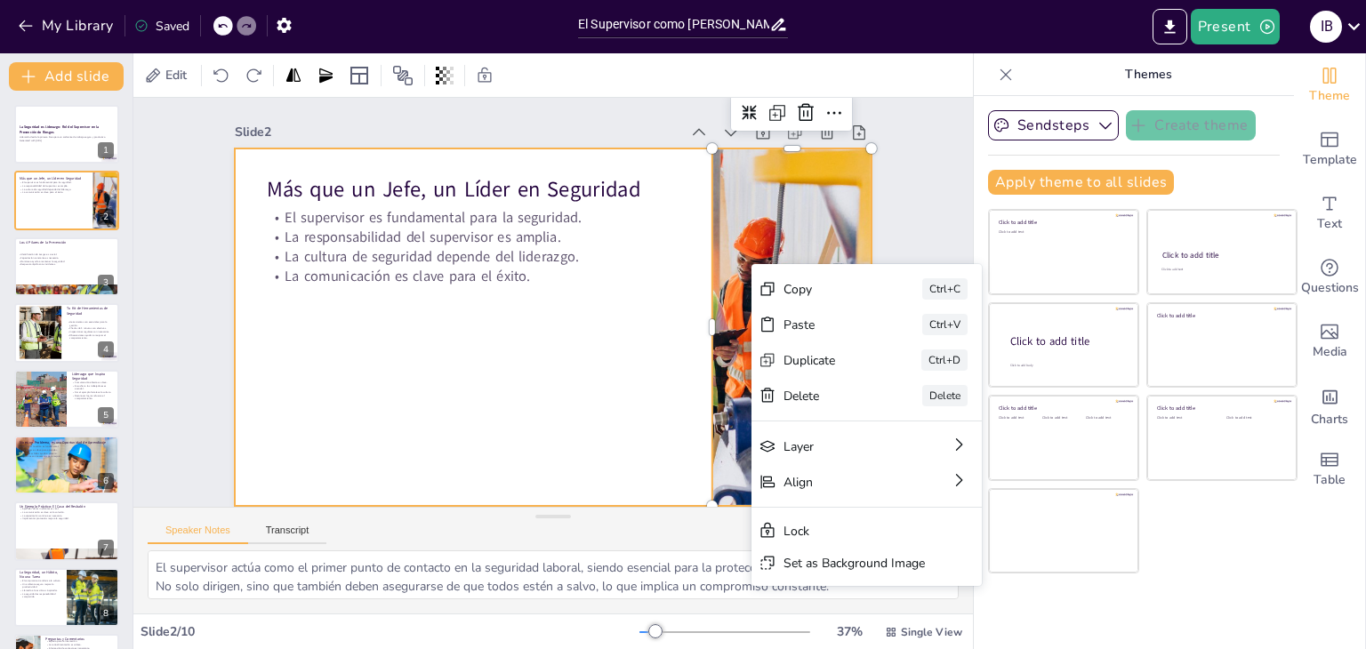
click at [528, 322] on div at bounding box center [558, 277] width 697 height 483
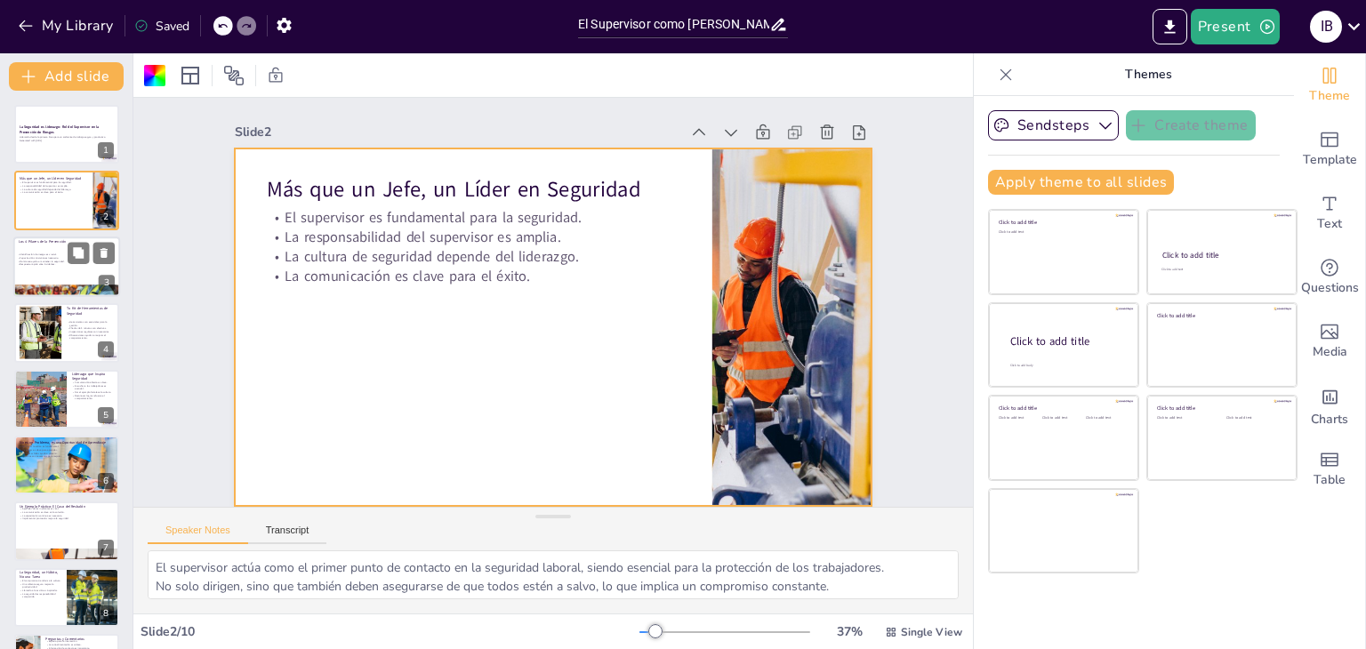
click at [47, 269] on div at bounding box center [66, 267] width 107 height 60
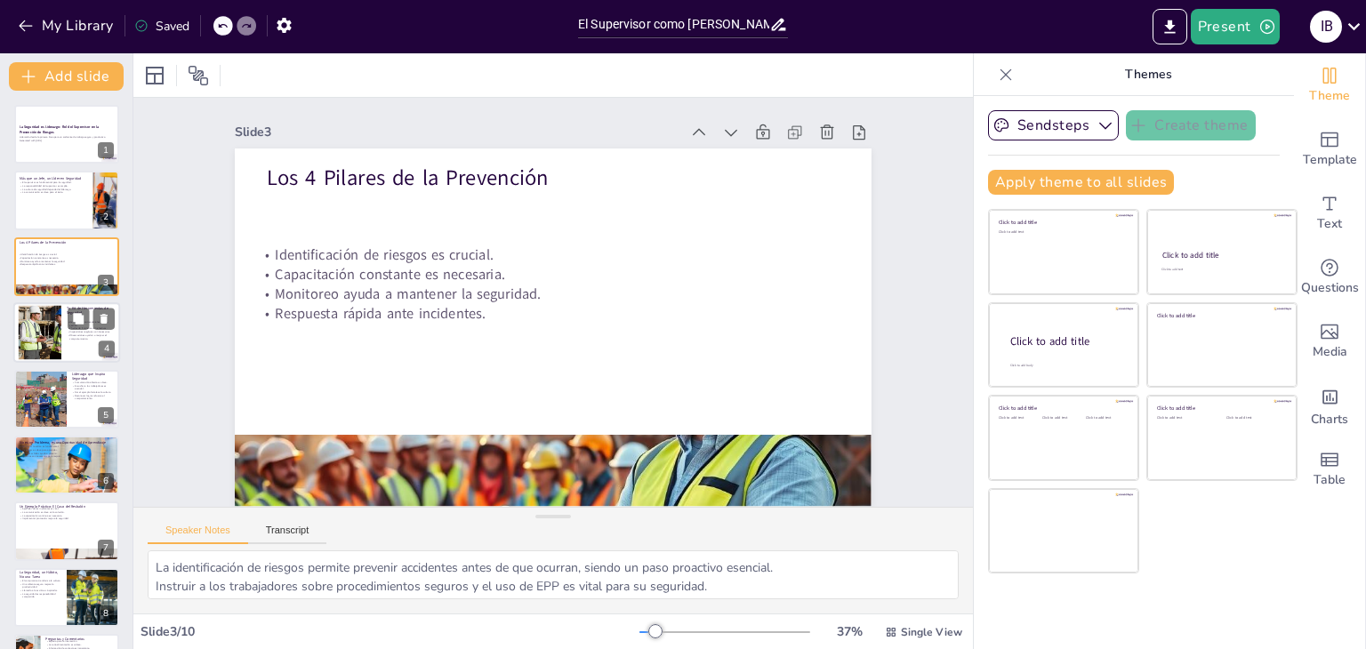
click at [51, 338] on div at bounding box center [39, 333] width 81 height 54
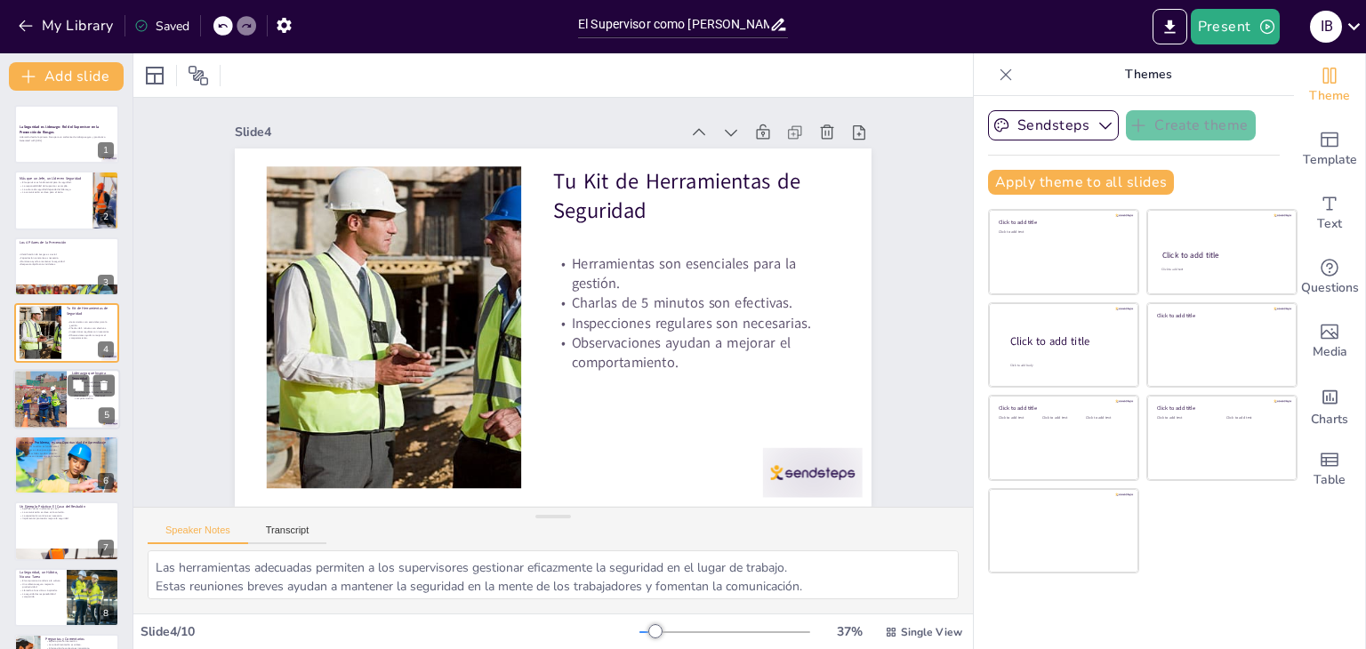
click at [88, 401] on div at bounding box center [66, 399] width 107 height 60
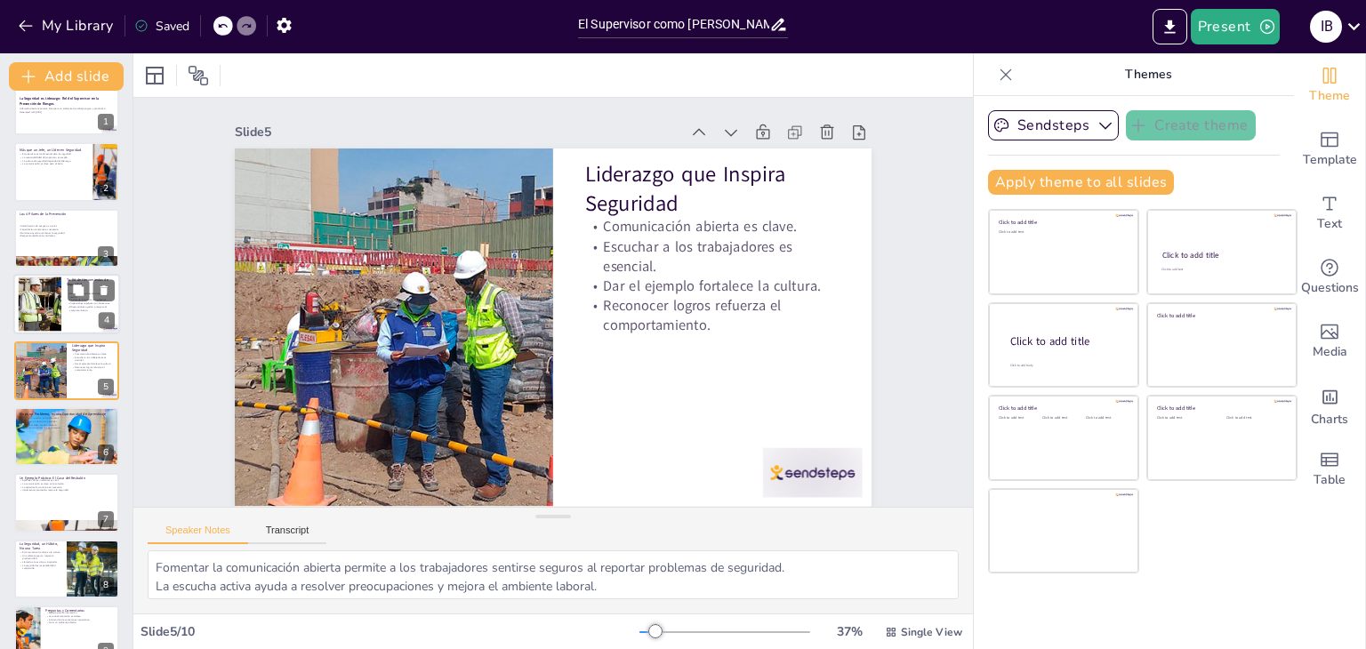
click at [30, 296] on div at bounding box center [39, 304] width 81 height 54
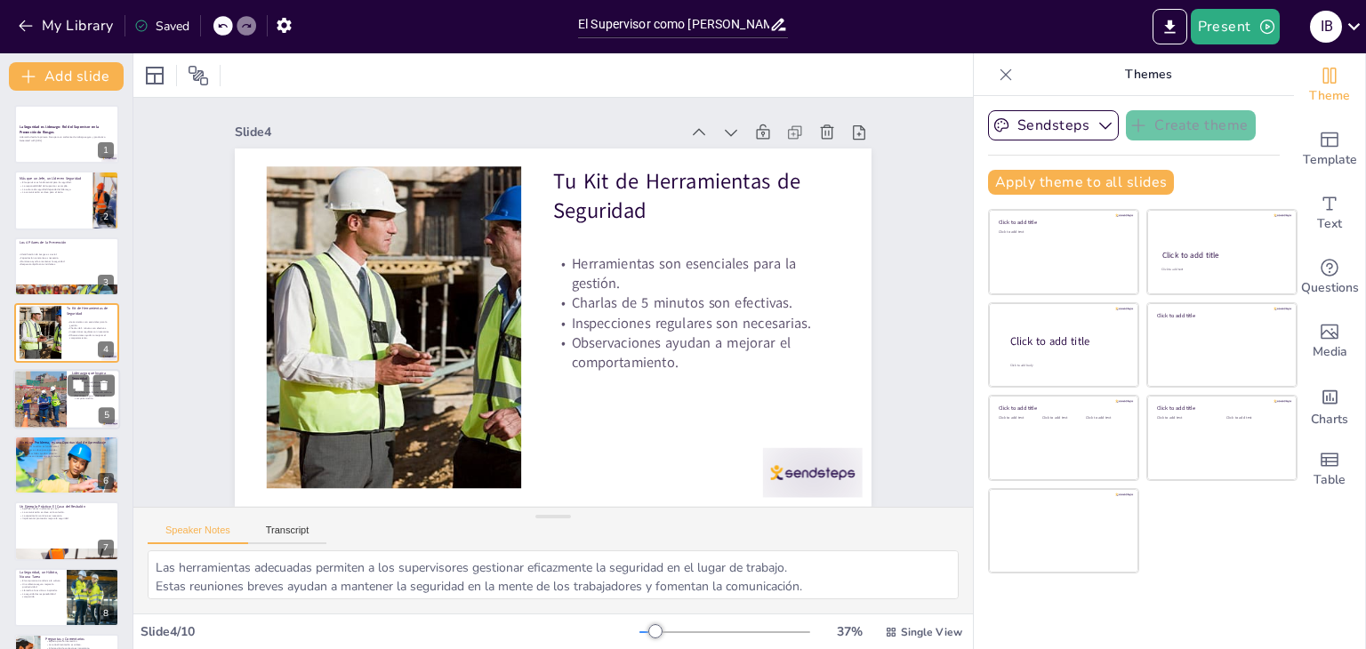
click at [26, 398] on div at bounding box center [40, 399] width 90 height 60
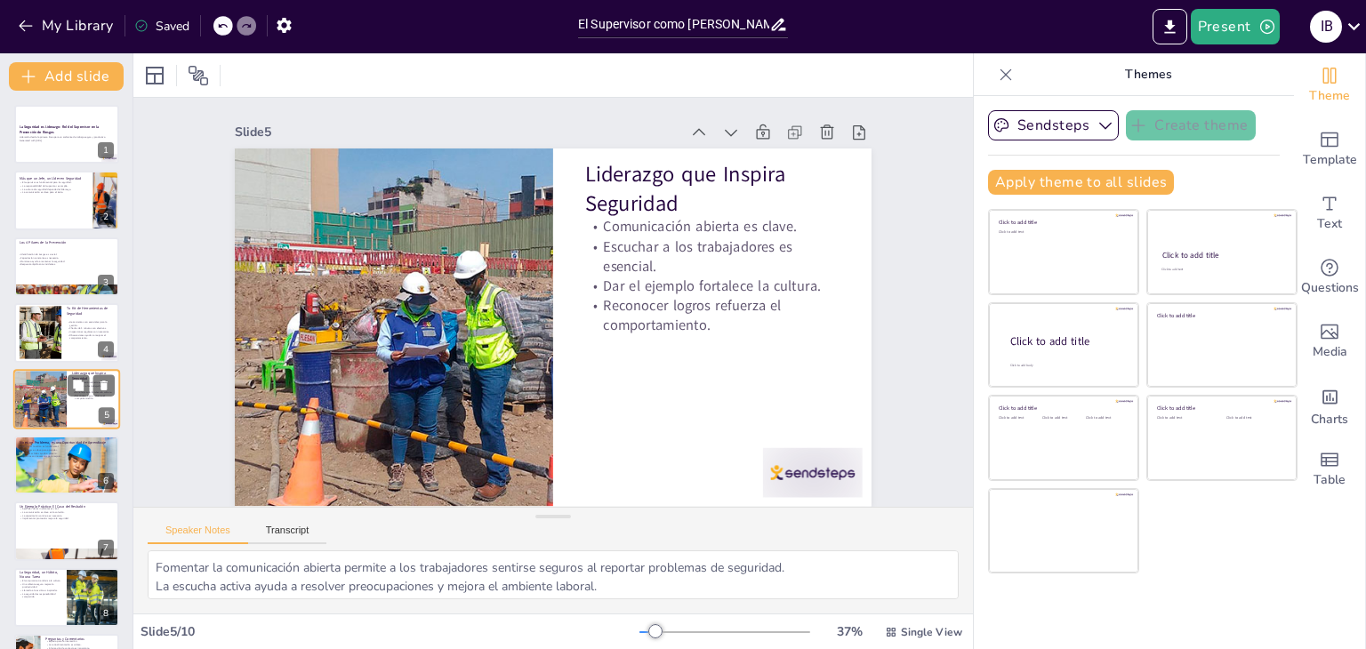
scroll to position [28, 0]
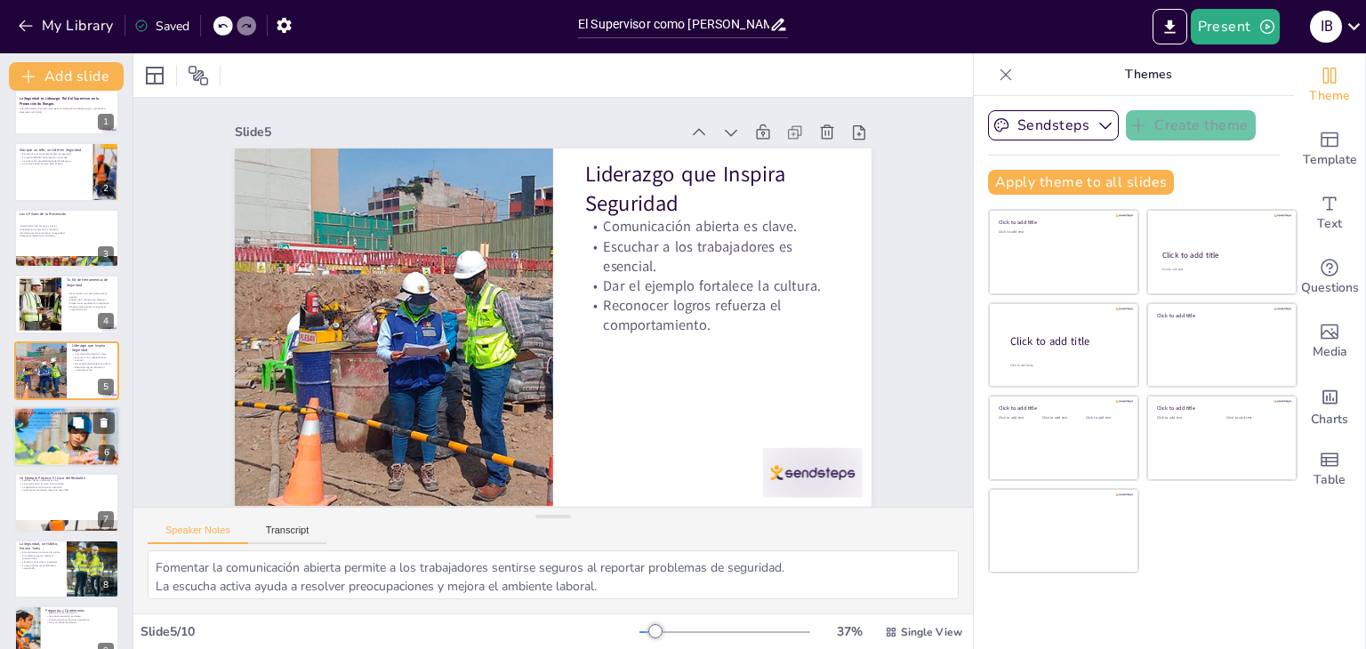
click at [50, 438] on div at bounding box center [66, 436] width 107 height 71
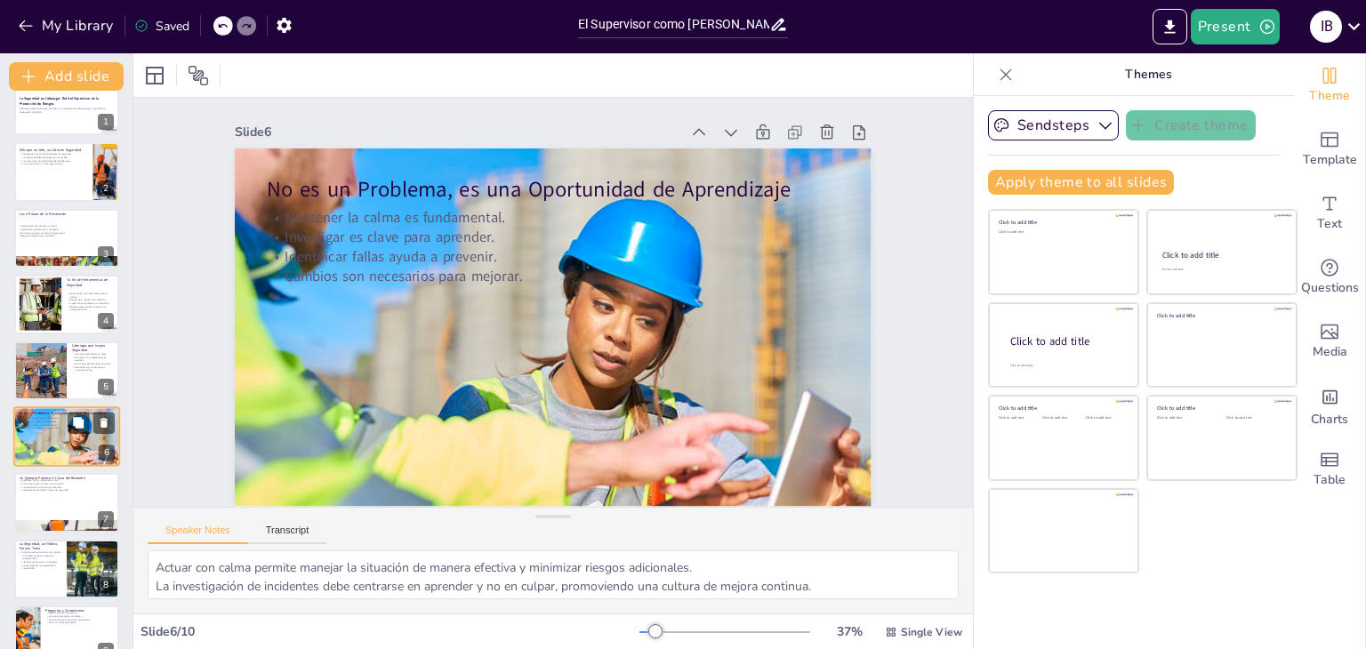
scroll to position [95, 0]
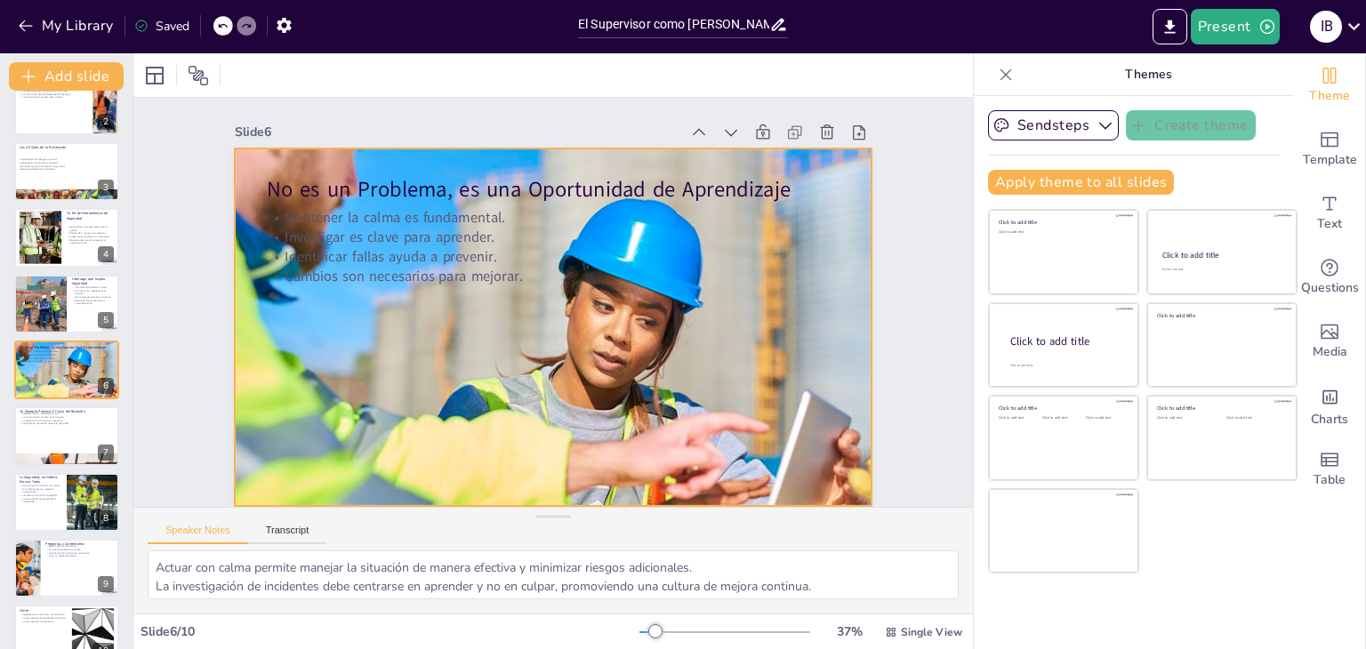
click at [711, 351] on div at bounding box center [533, 288] width 718 height 765
click at [779, 343] on div at bounding box center [569, 284] width 757 height 742
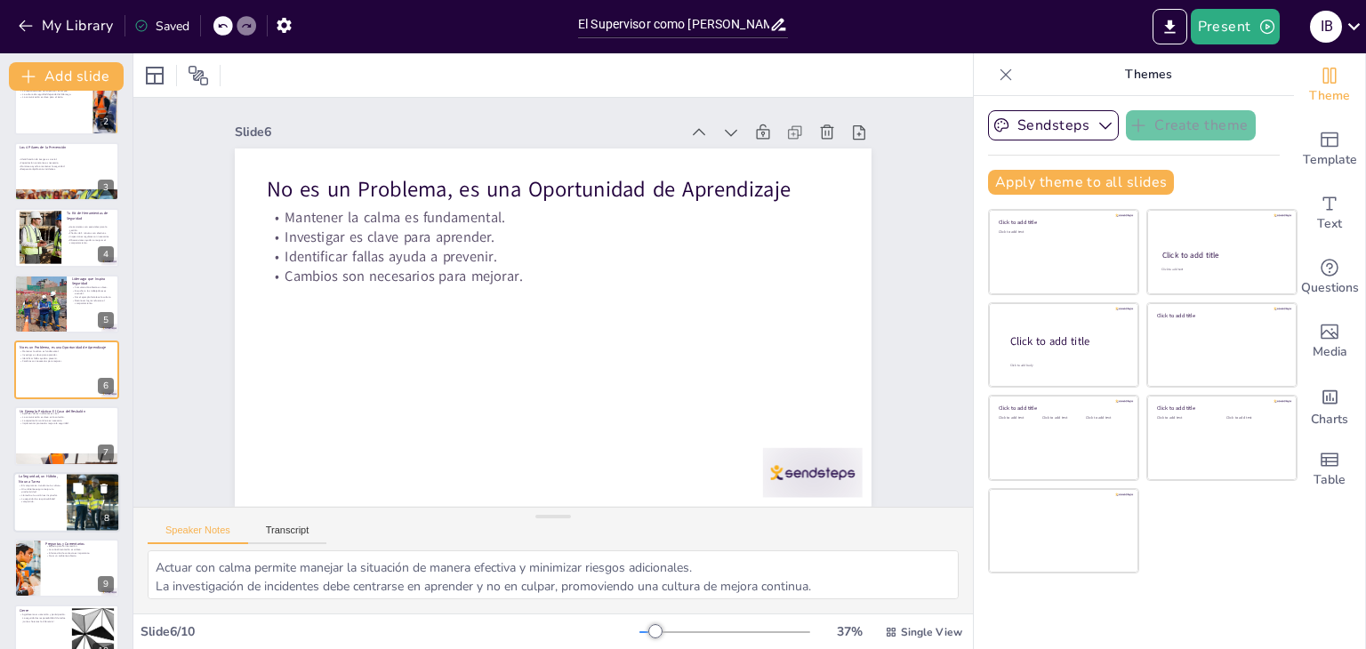
click at [48, 446] on div at bounding box center [66, 435] width 105 height 59
type textarea "Cada incidente proporciona una oportunidad para mejorar los protocolos de segur…"
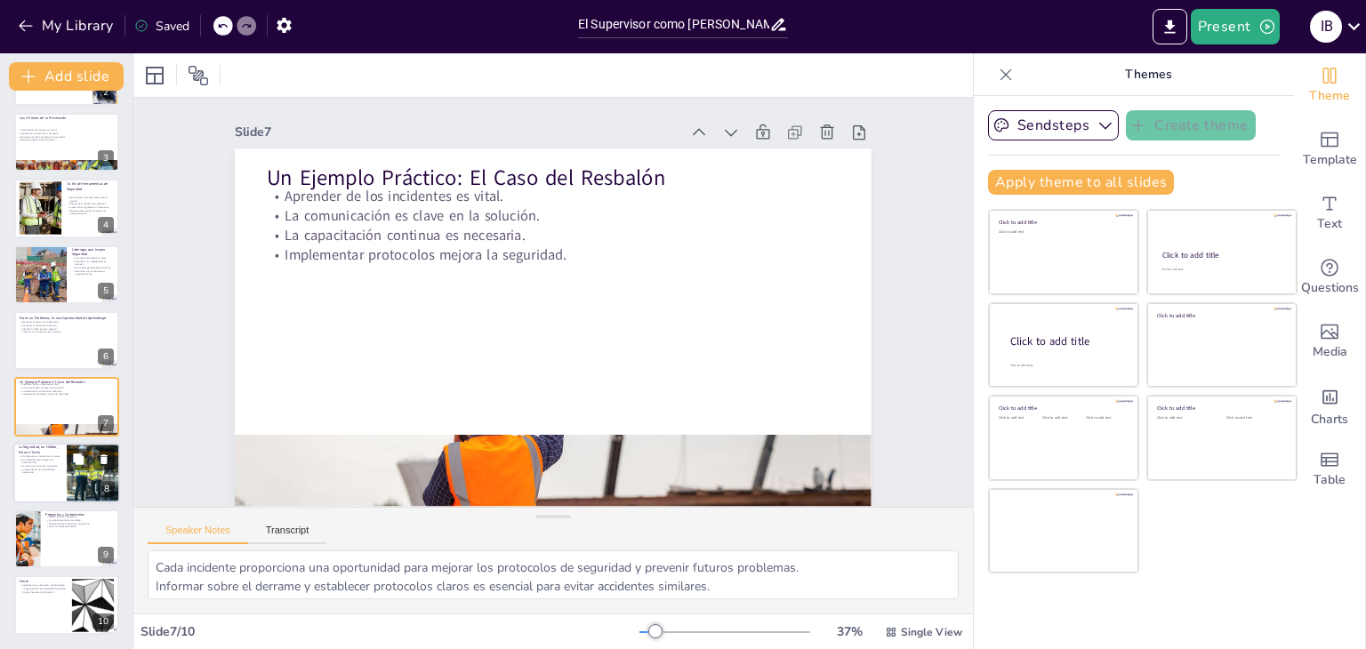
click at [48, 502] on div "La Seguridad es Liderazgo: Rol del Supervisor en la Prevención de Riesgos Lider…" at bounding box center [66, 307] width 133 height 655
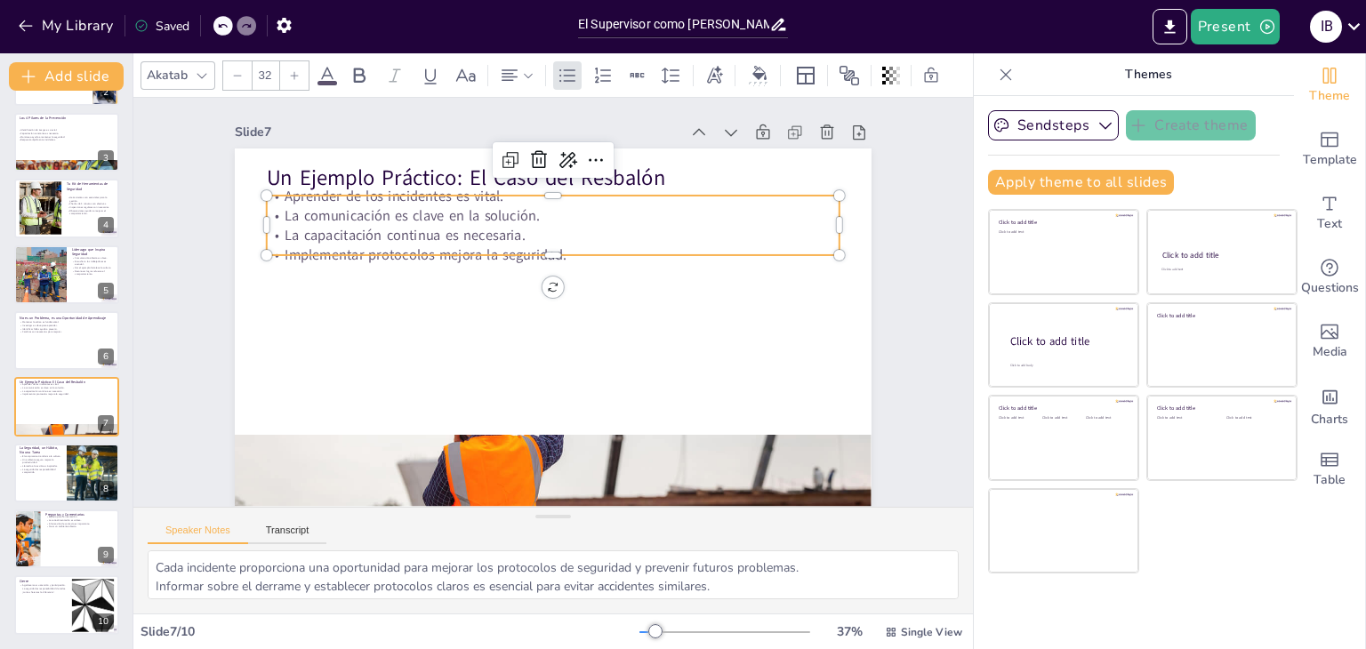
click at [343, 247] on p "Implementar protocolos mejora la seguridad." at bounding box center [580, 341] width 475 height 353
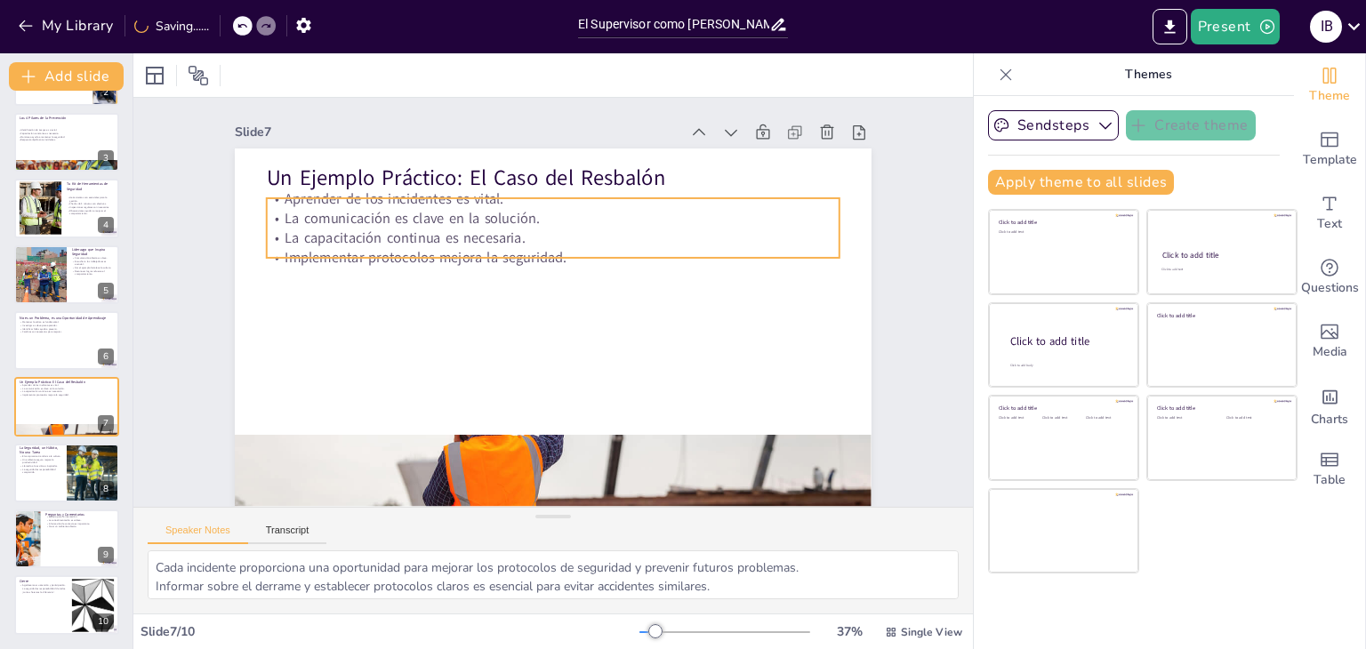
click at [439, 229] on p "La capacitación continua es necesaria." at bounding box center [606, 264] width 353 height 475
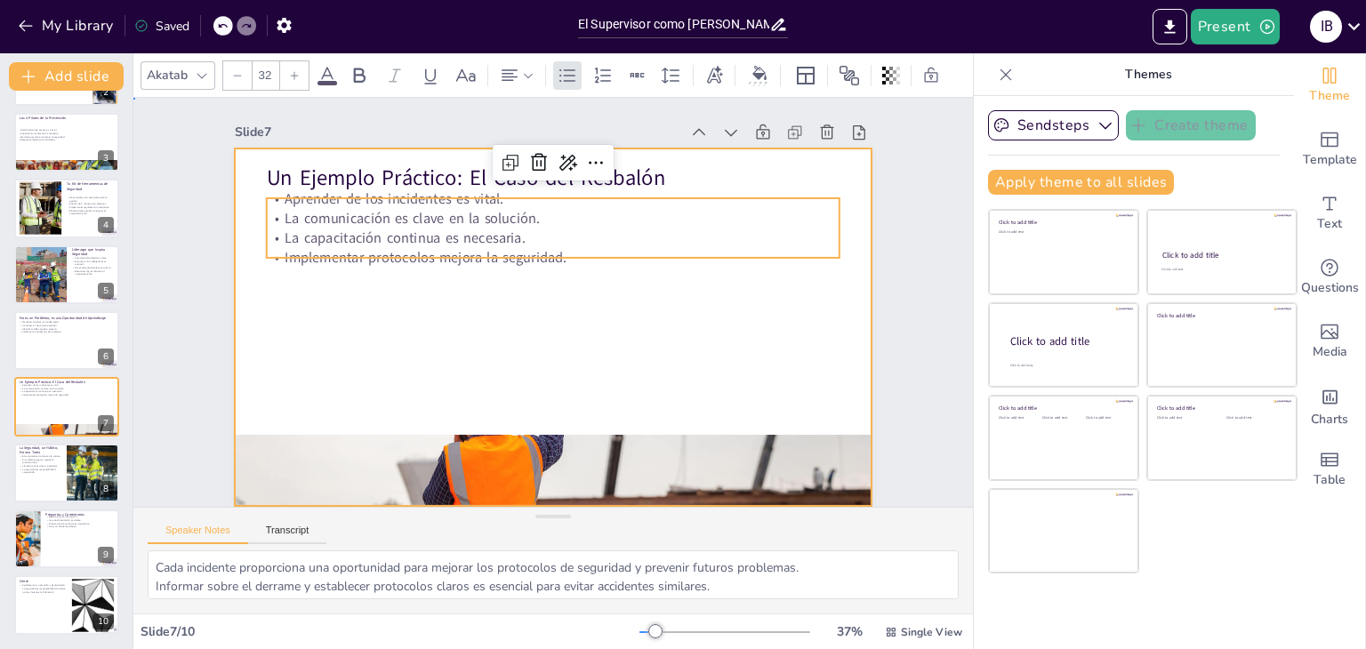
click at [606, 353] on div at bounding box center [530, 312] width 586 height 727
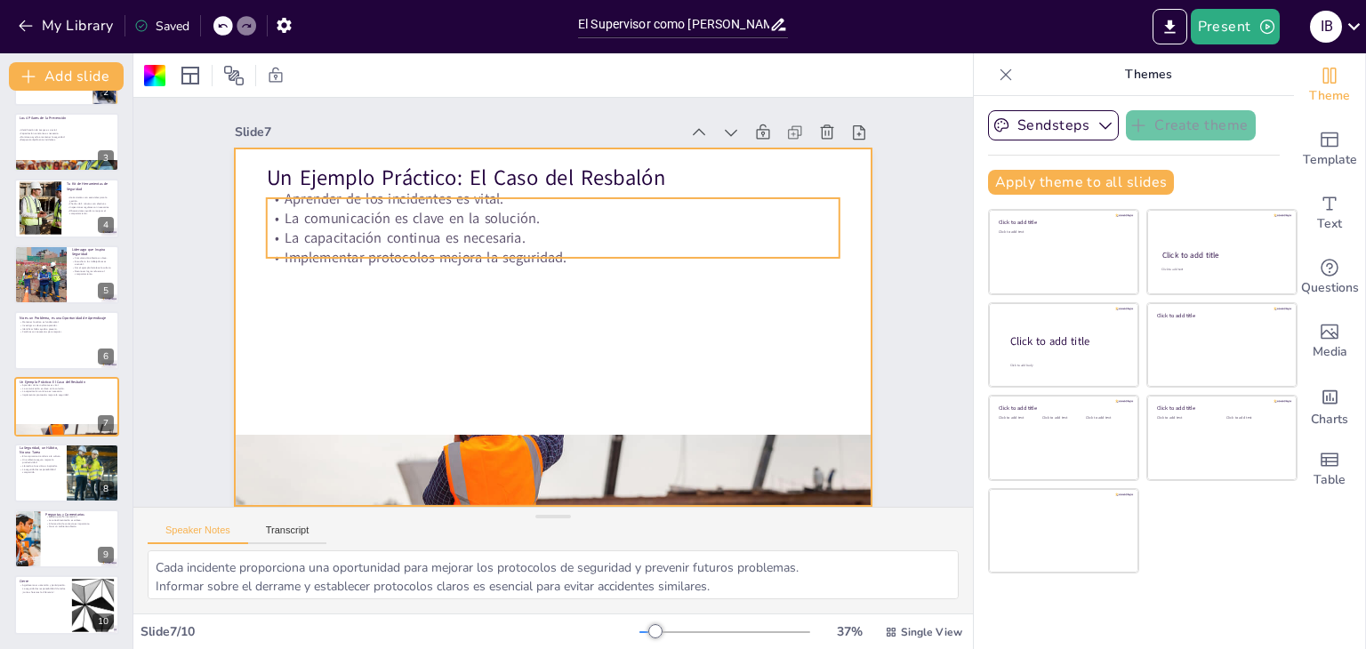
click at [503, 215] on p "La comunicación es clave en la solución." at bounding box center [621, 352] width 353 height 475
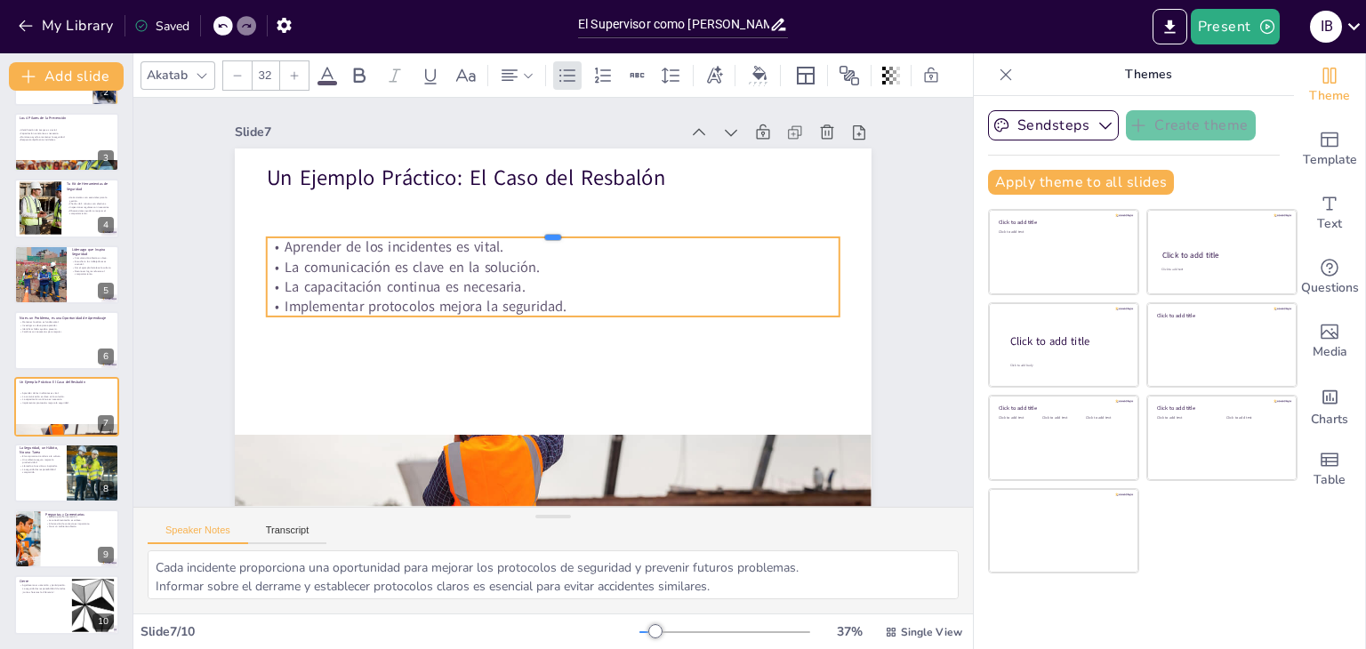
drag, startPoint x: 425, startPoint y: 195, endPoint x: 426, endPoint y: 234, distance: 39.1
click at [426, 234] on div at bounding box center [567, 231] width 563 height 133
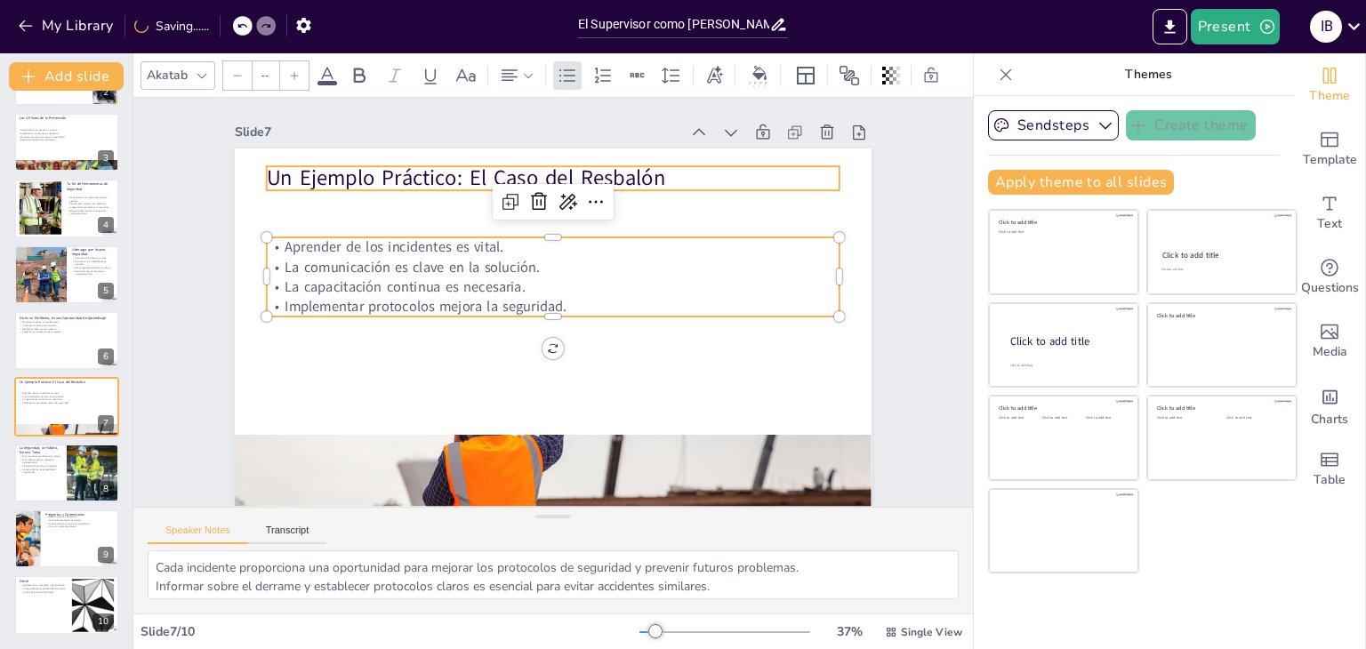
type input "48"
click at [600, 177] on p "Un Ejemplo Práctico: El Caso del Resbalón" at bounding box center [674, 328] width 149 height 566
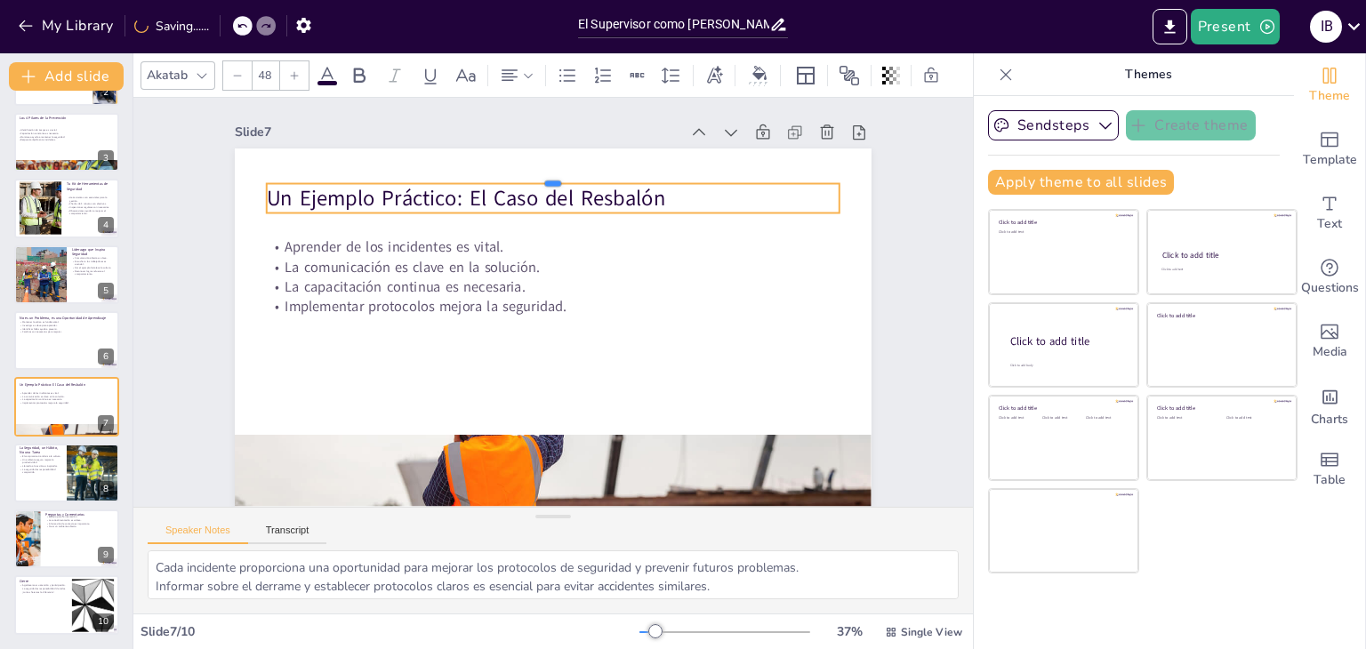
drag, startPoint x: 400, startPoint y: 165, endPoint x: 402, endPoint y: 206, distance: 41.8
click at [402, 206] on div "Un Ejemplo Práctico: El Caso del Resbalón Aprender de los incidentes es vital. …" at bounding box center [577, 307] width 482 height 697
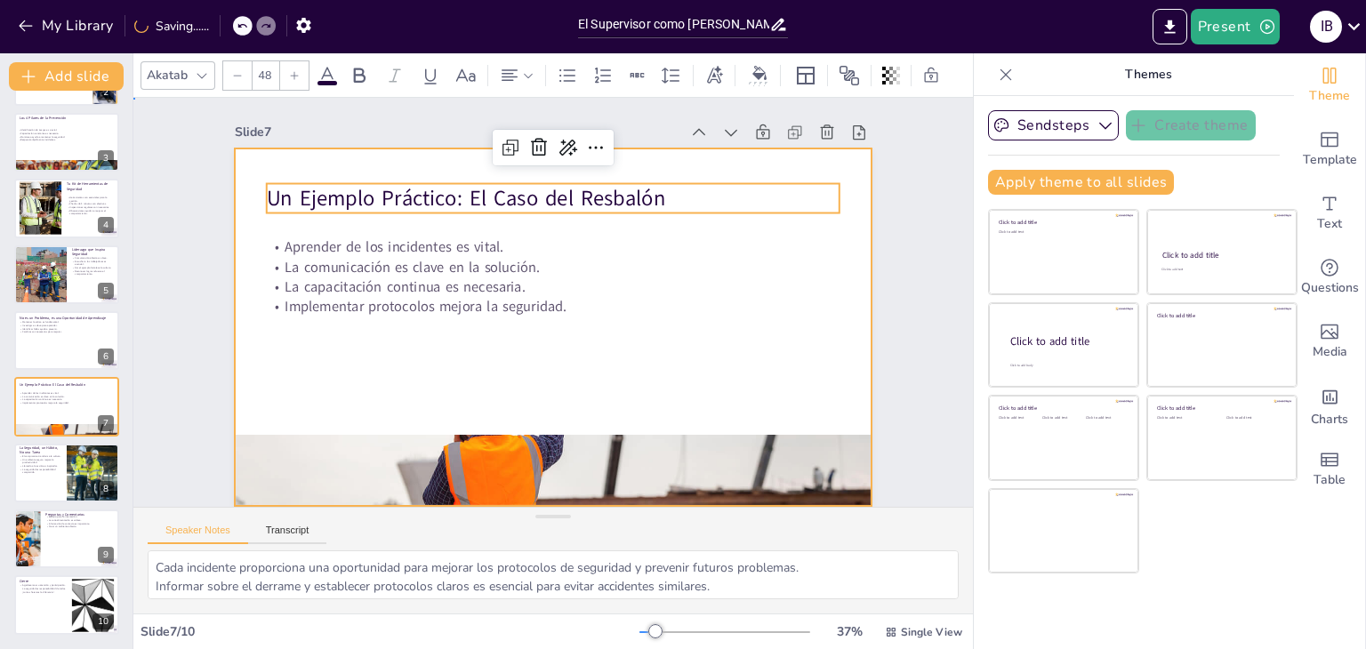
click at [398, 393] on div at bounding box center [528, 307] width 483 height 697
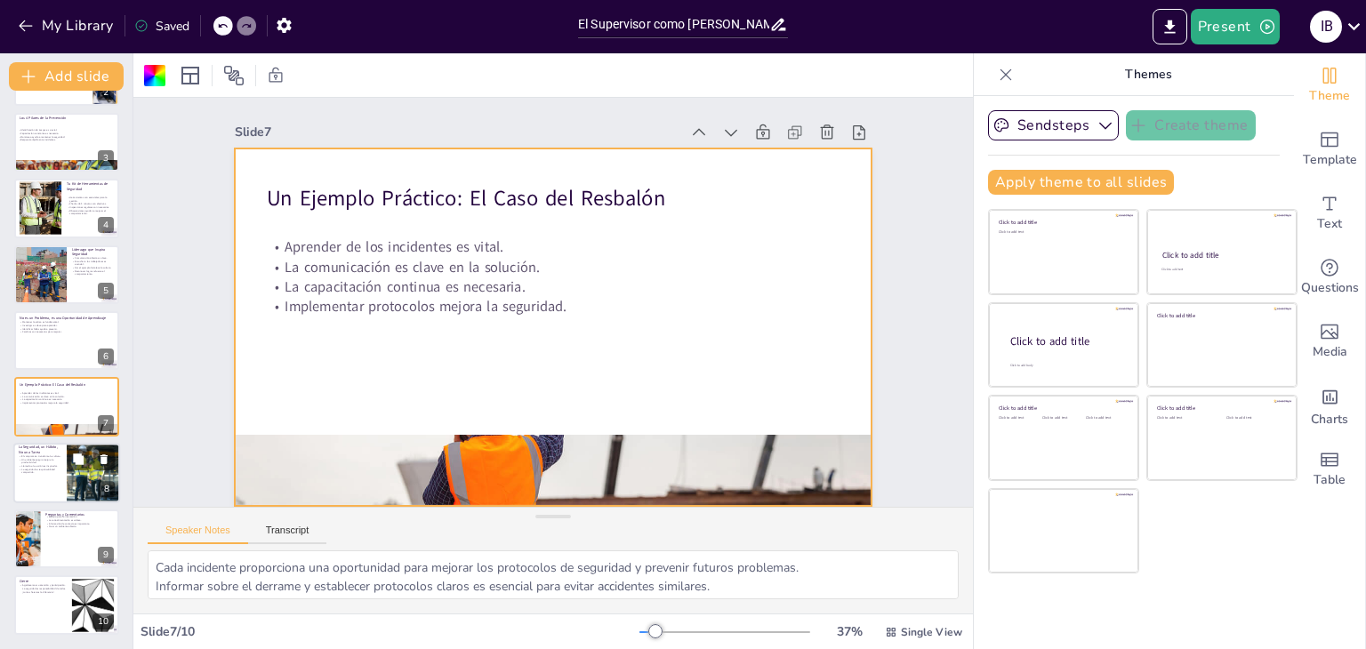
click at [46, 470] on p "La seguridad es responsabilidad compartida." at bounding box center [40, 471] width 43 height 6
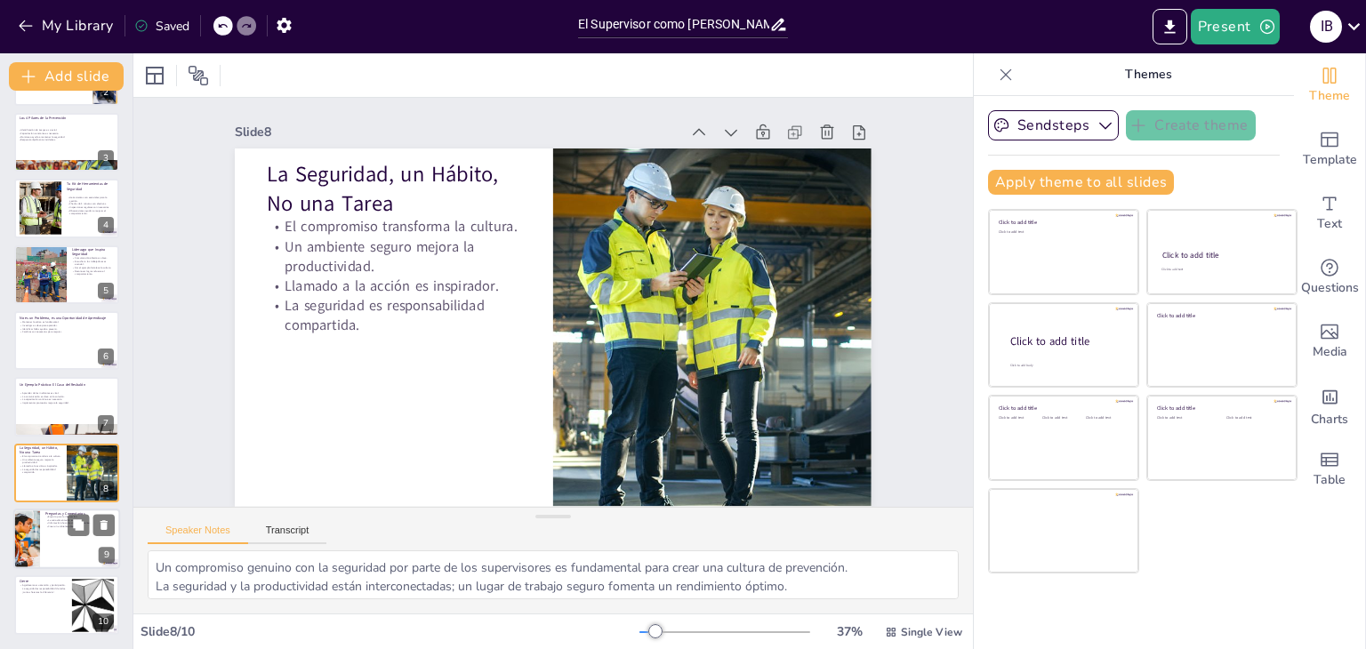
click at [60, 527] on p "Crear un ambiente abierto." at bounding box center [79, 528] width 69 height 4
type textarea "Fomentar la interacción permite aclarar dudas y enriquecer el aprendizaje de to…"
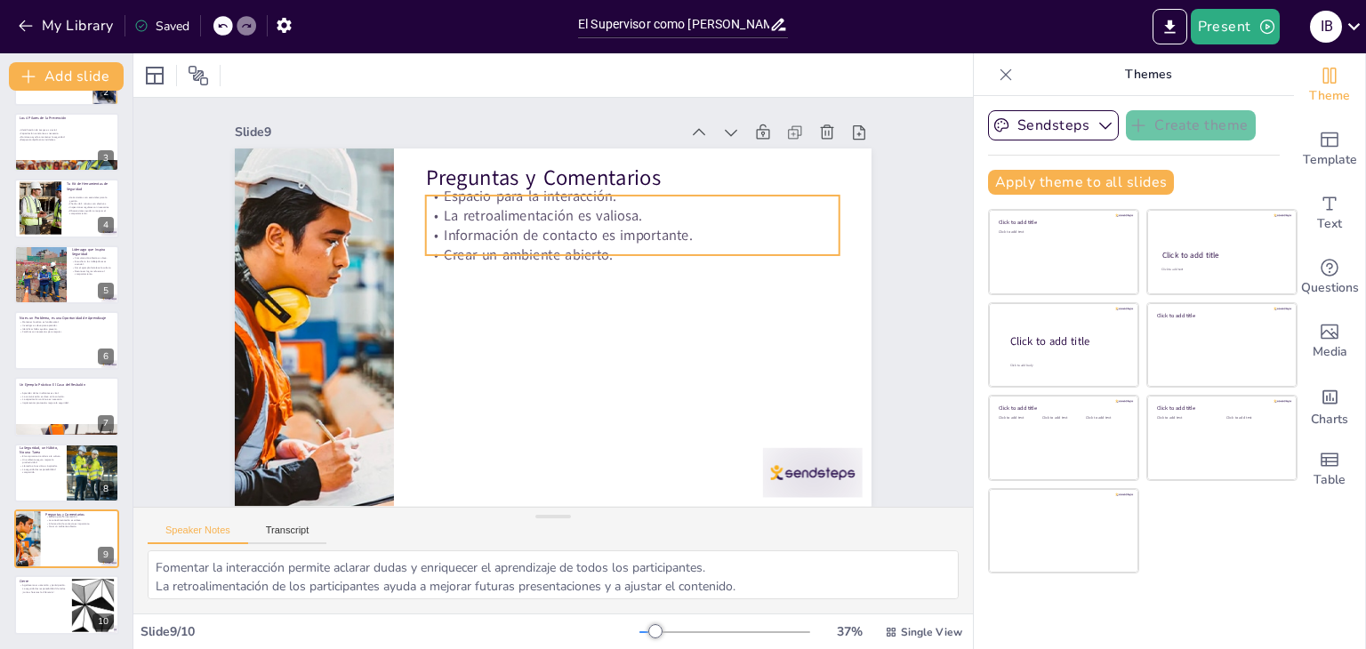
click at [493, 229] on p "Información de contacto es importante." at bounding box center [653, 273] width 386 height 187
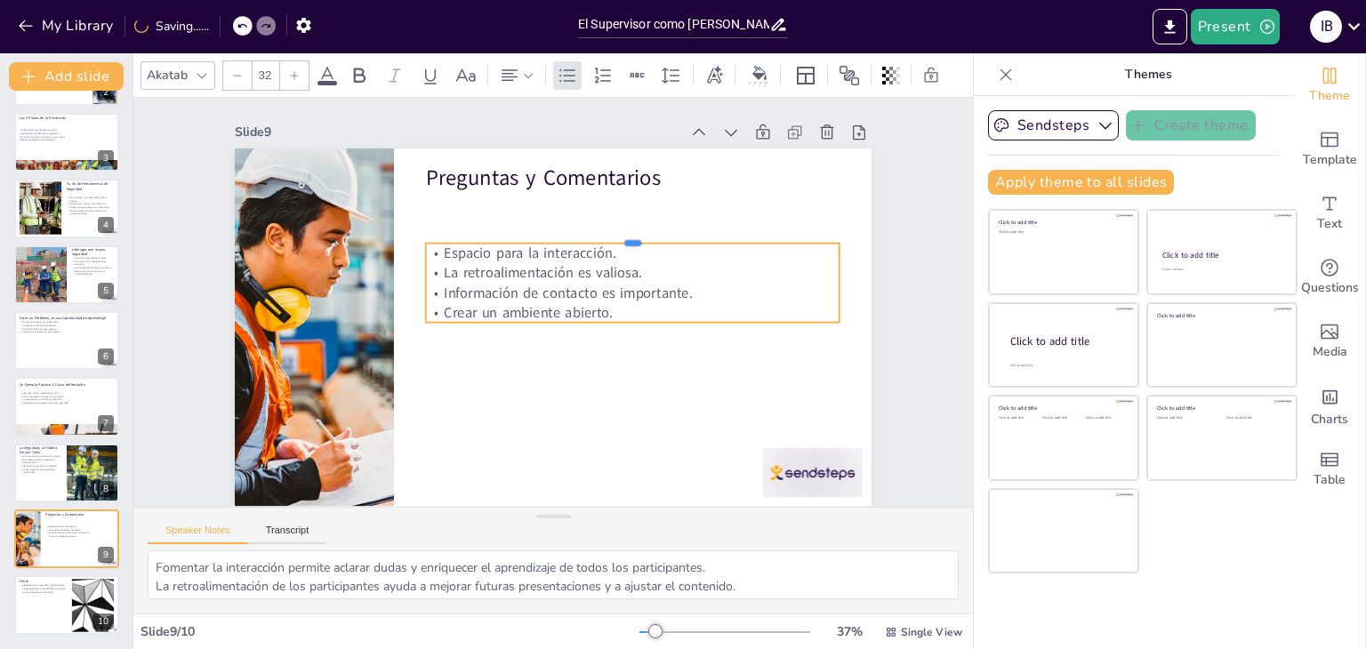
drag, startPoint x: 655, startPoint y: 187, endPoint x: 655, endPoint y: 249, distance: 62.3
click at [655, 249] on div "Preguntas y Comentarios Espacio para la interacción. La retroalimentación es va…" at bounding box center [550, 278] width 671 height 422
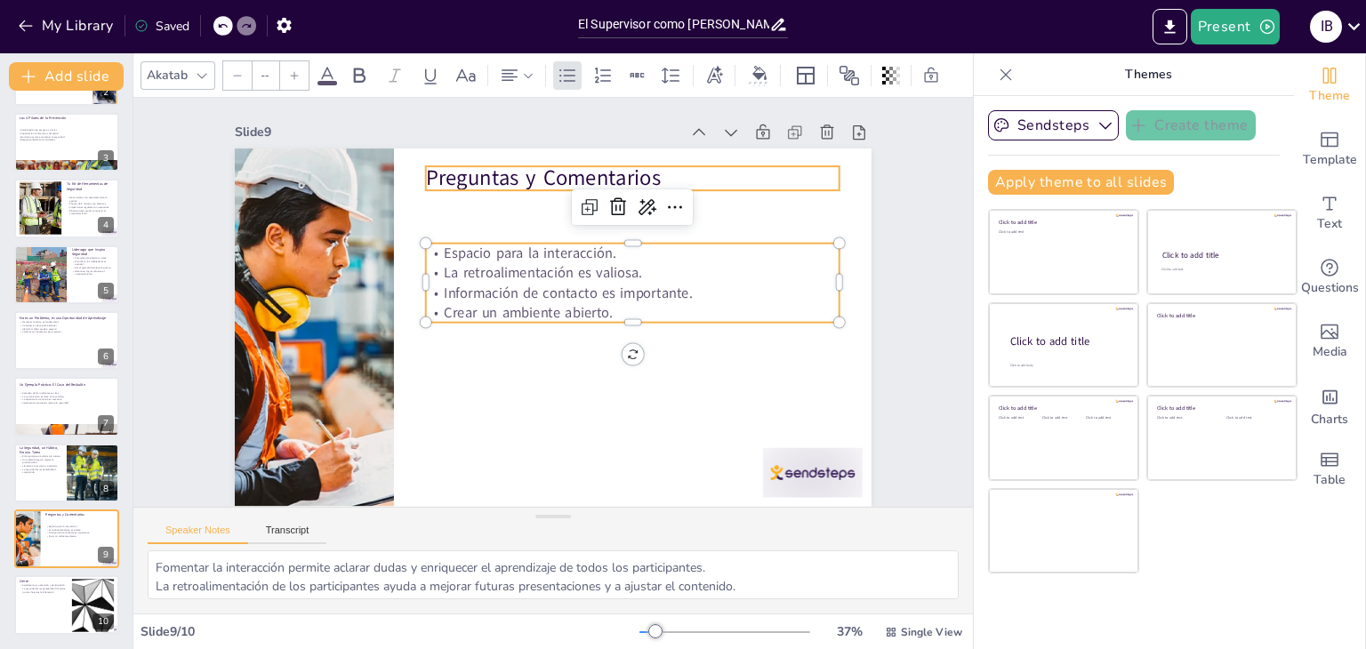
type input "48"
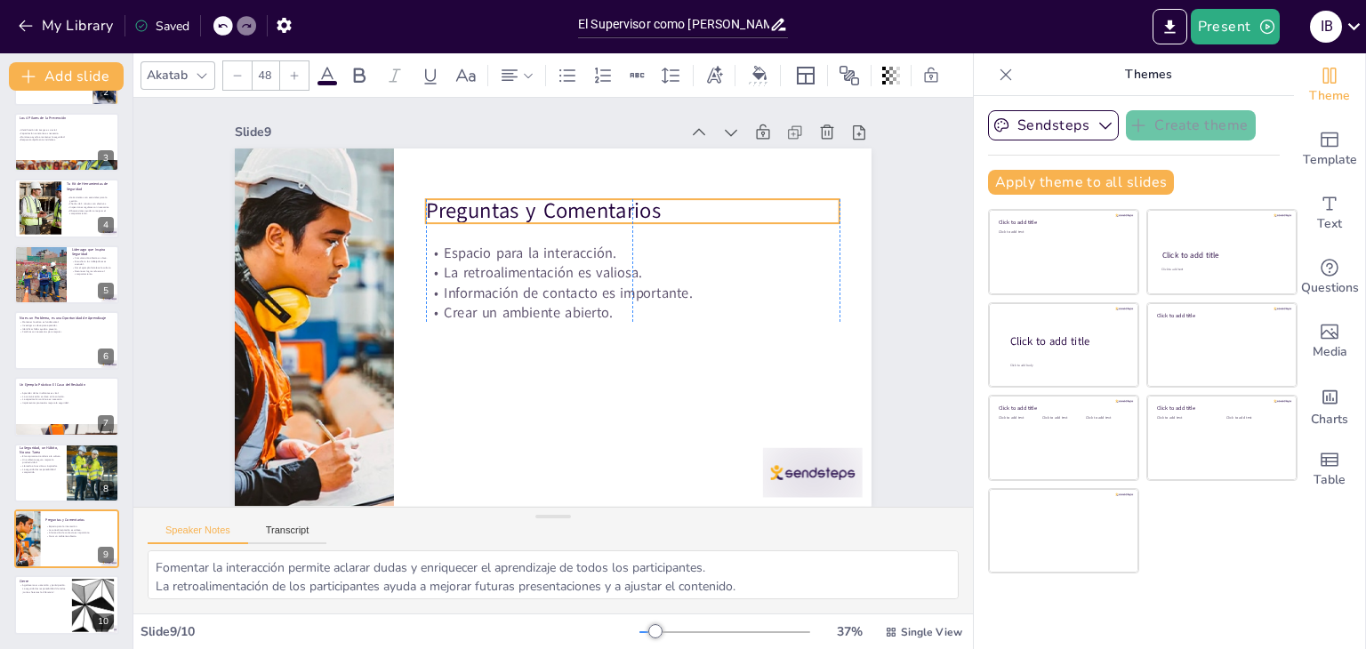
drag, startPoint x: 537, startPoint y: 171, endPoint x: 542, endPoint y: 204, distance: 33.2
click at [587, 204] on p "Preguntas y Comentarios" at bounding box center [665, 350] width 157 height 403
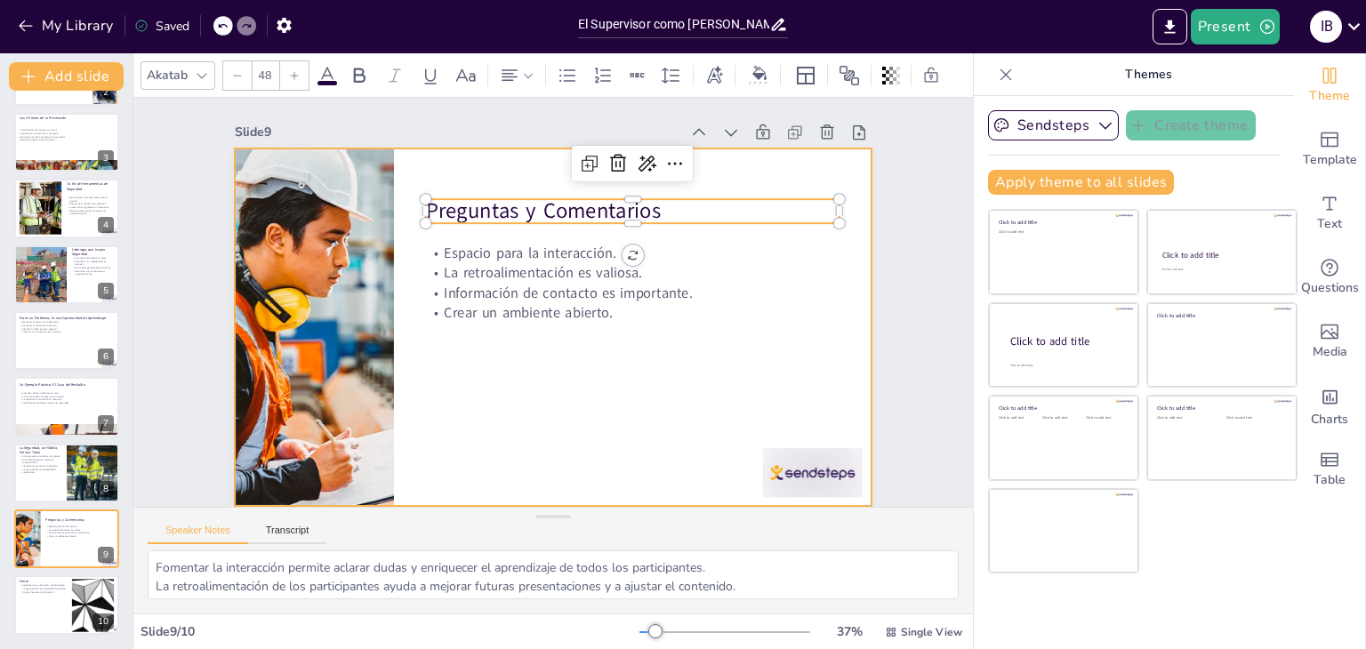
click at [536, 414] on div at bounding box center [546, 326] width 716 height 537
